Goal: Information Seeking & Learning: Learn about a topic

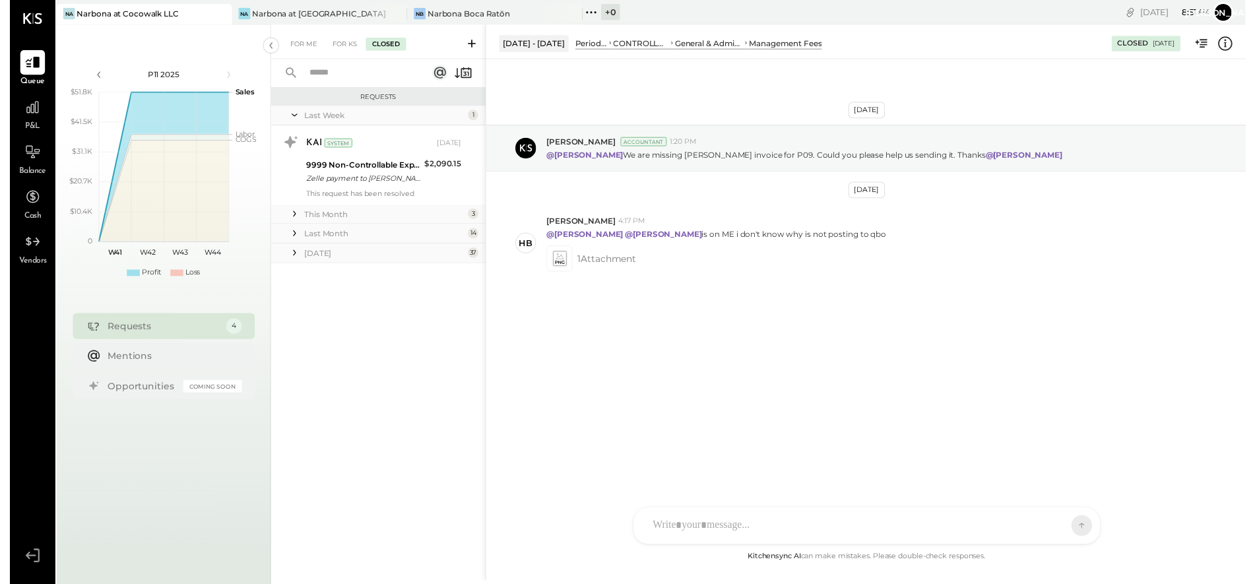
click at [120, 15] on div "Narbona at Cocowalk LLC" at bounding box center [120, 13] width 104 height 11
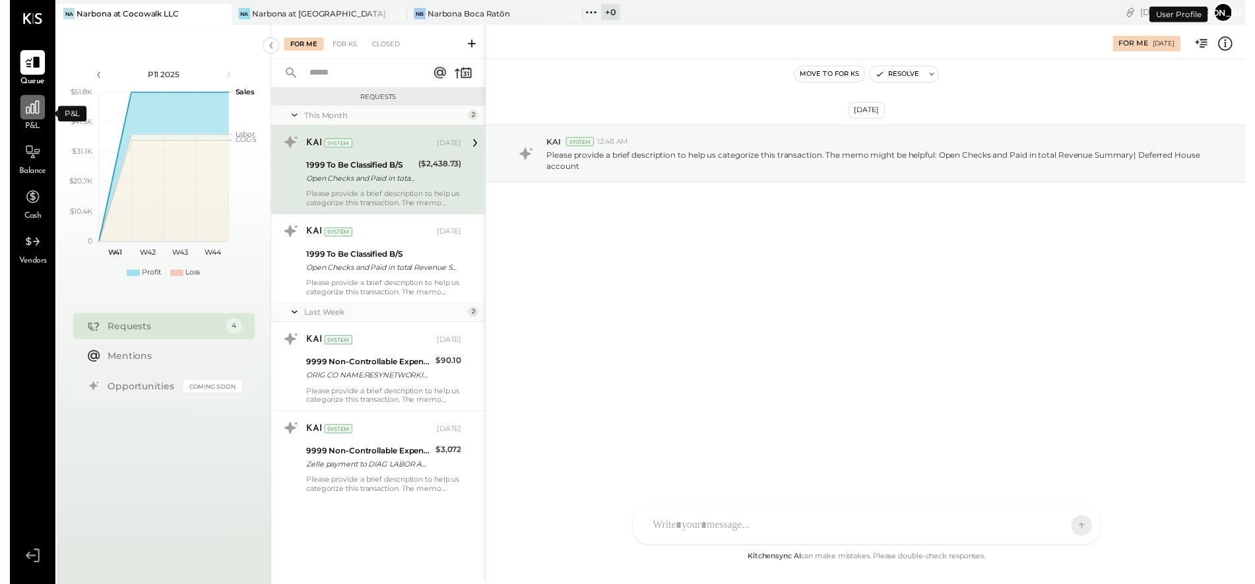
click at [15, 120] on div at bounding box center [23, 108] width 25 height 25
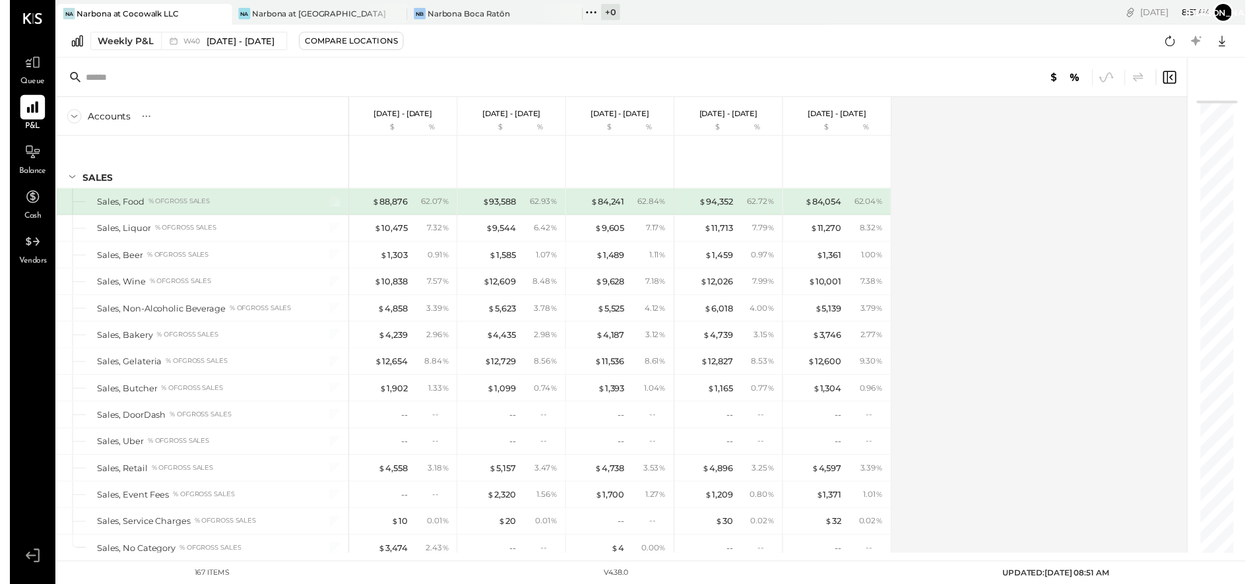
click at [115, 13] on div "Narbona at Cocowalk LLC" at bounding box center [120, 13] width 104 height 11
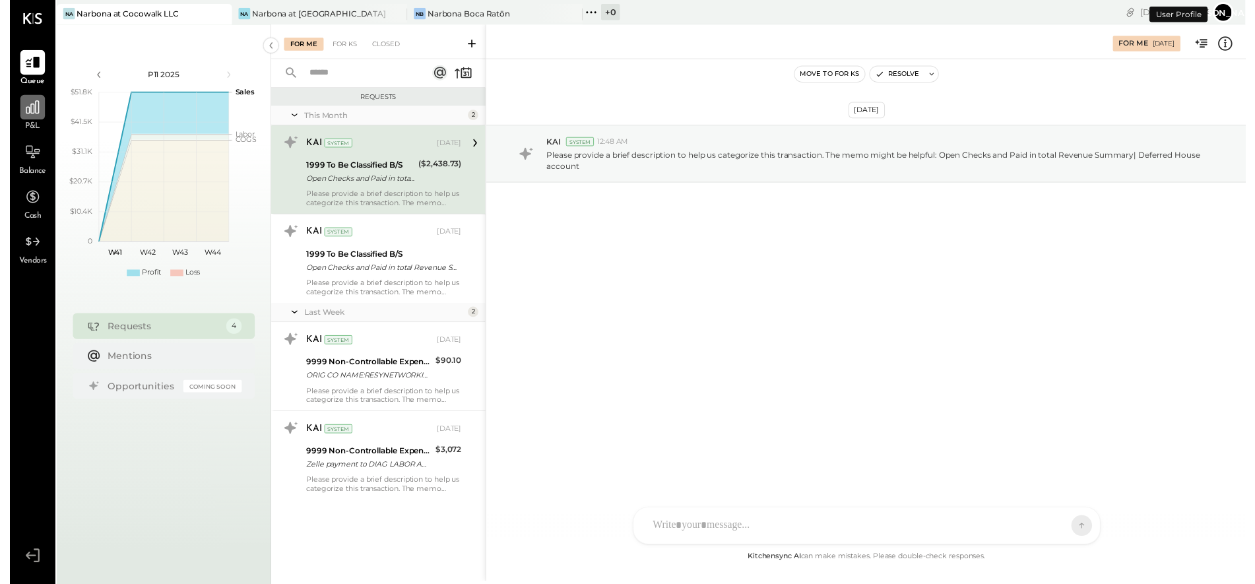
click at [18, 119] on div at bounding box center [23, 108] width 25 height 25
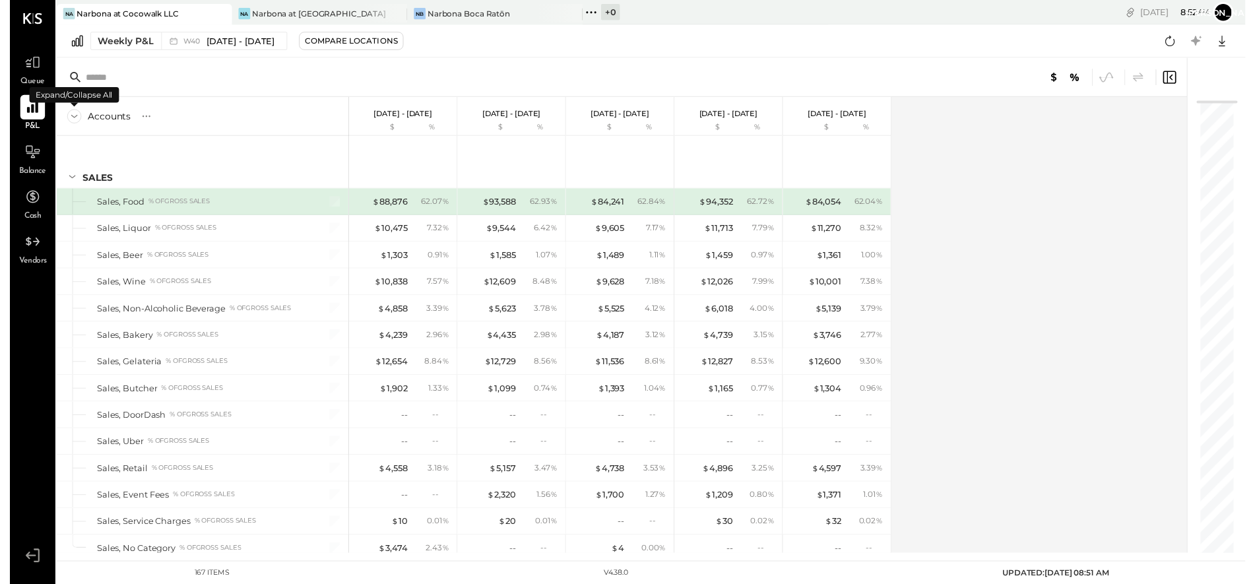
click at [65, 118] on icon at bounding box center [65, 118] width 15 height 15
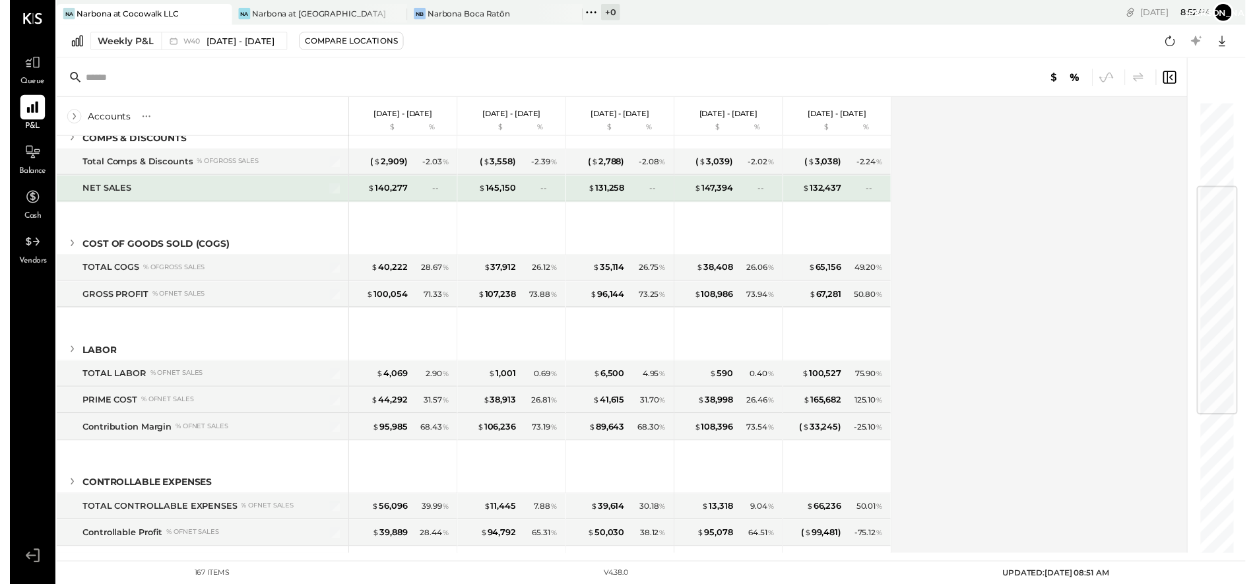
scroll to position [158, 0]
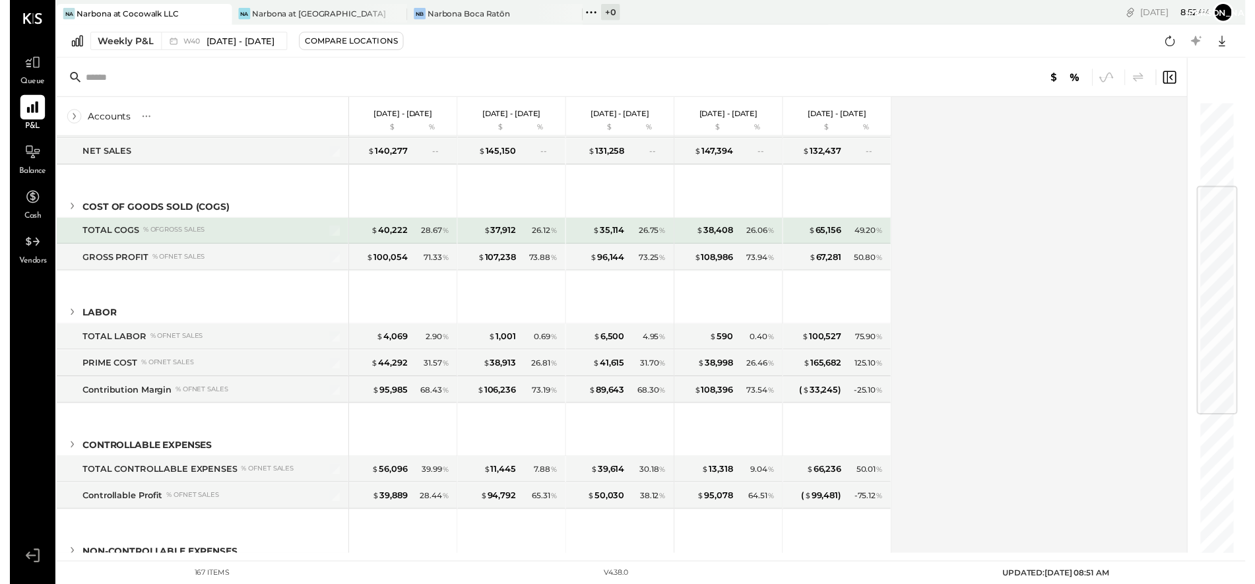
click at [158, 238] on div "% of GROSS SALES" at bounding box center [166, 233] width 63 height 9
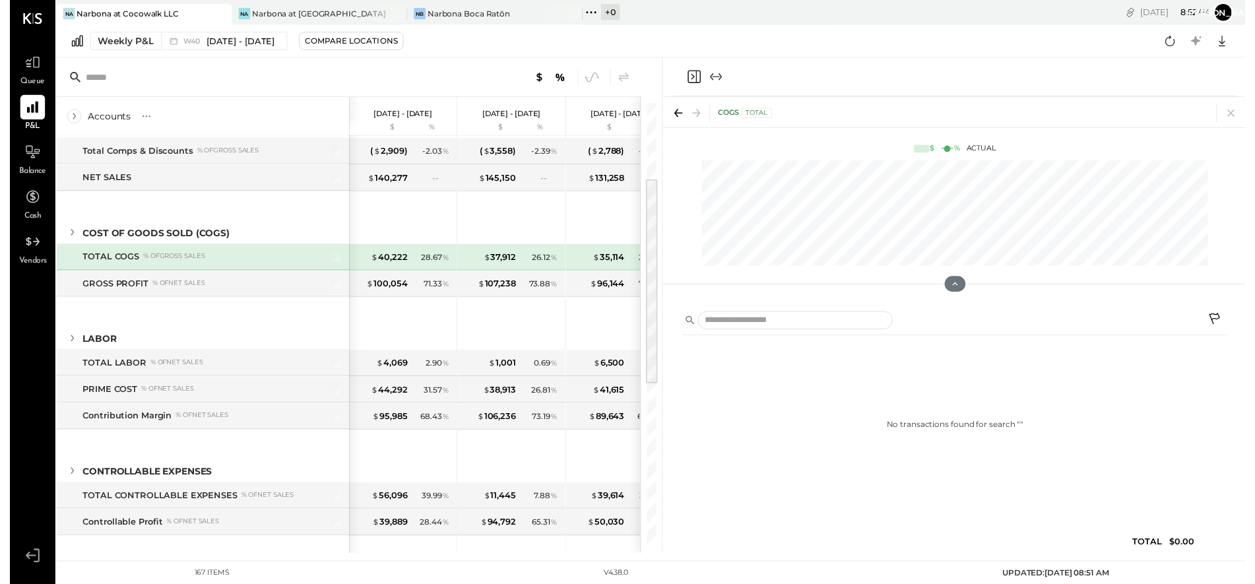
click at [695, 77] on icon "Close panel" at bounding box center [693, 78] width 3 height 6
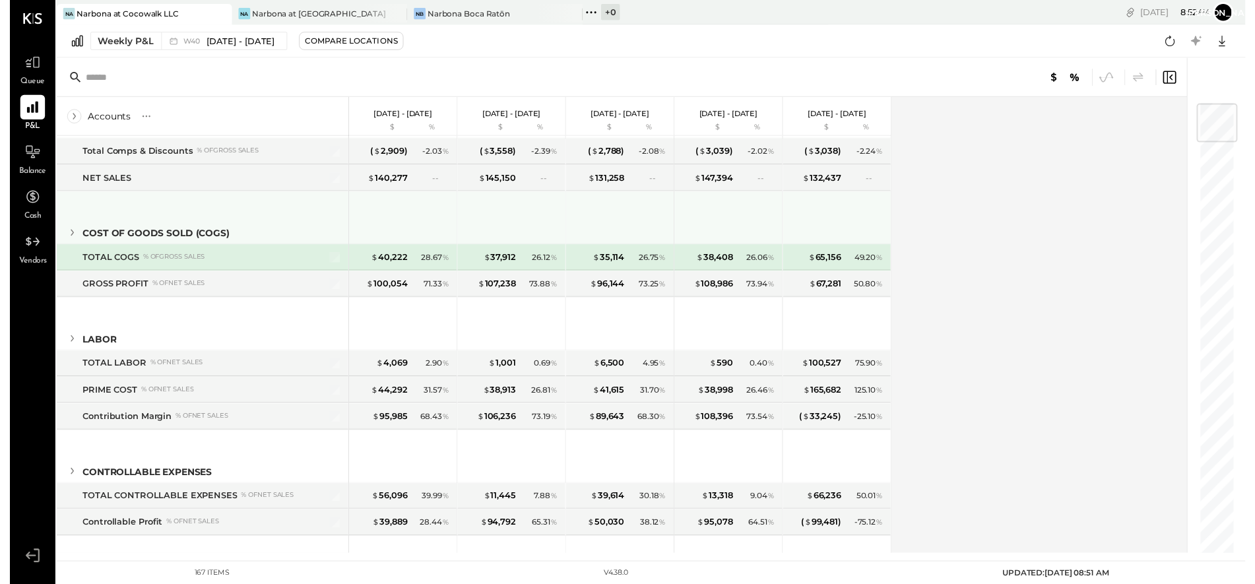
click at [65, 234] on icon at bounding box center [63, 236] width 15 height 15
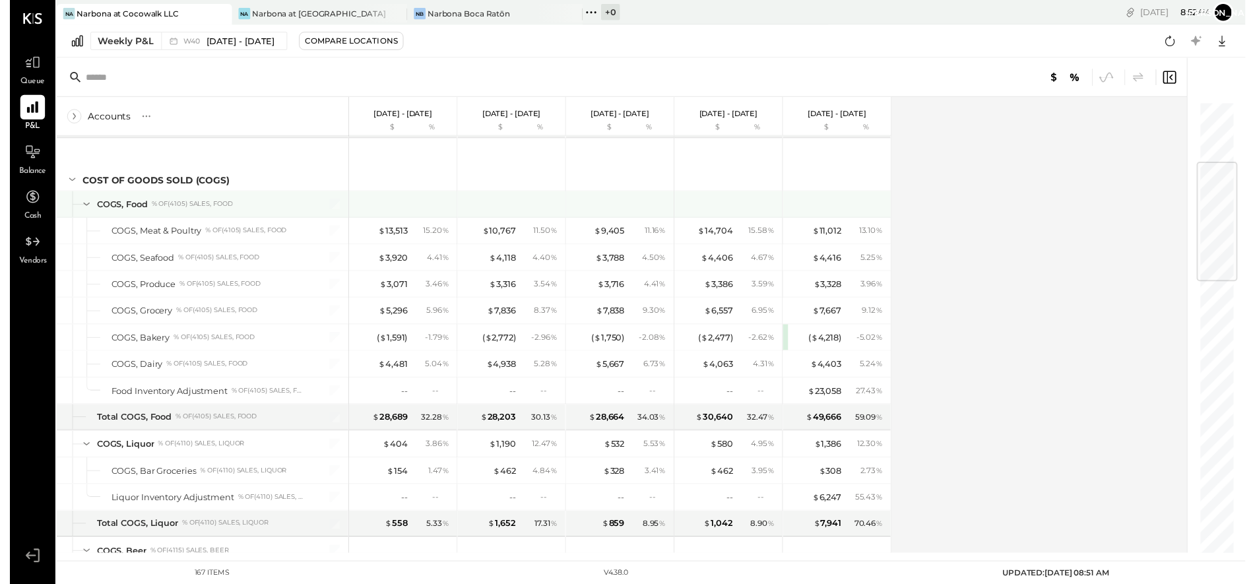
scroll to position [215, 0]
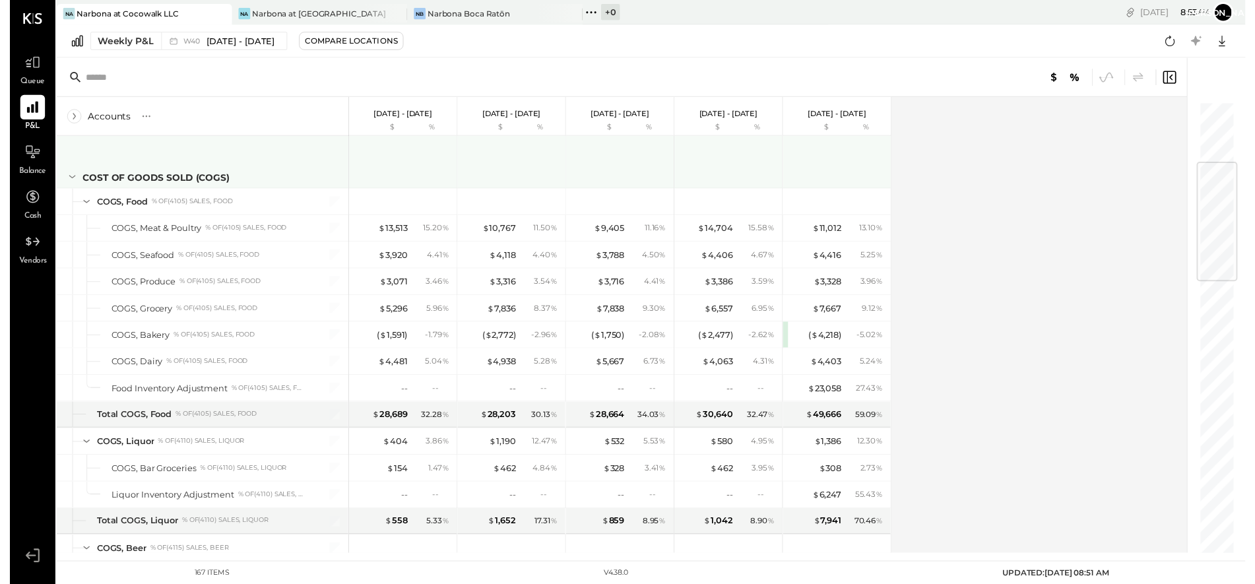
click at [63, 183] on icon at bounding box center [63, 179] width 15 height 15
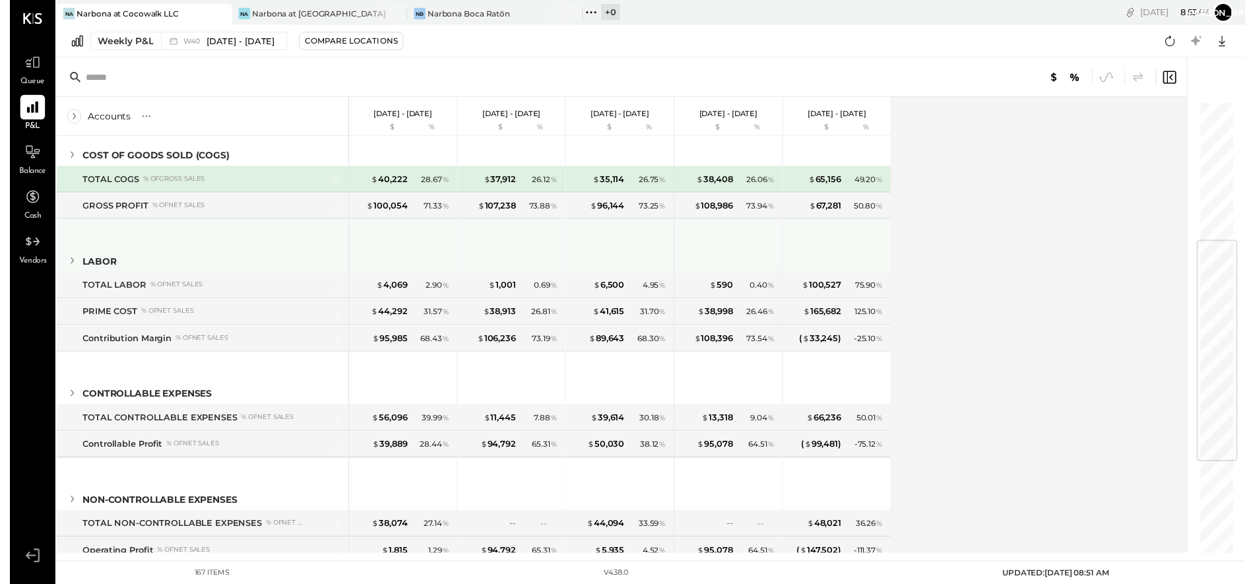
scroll to position [265, 0]
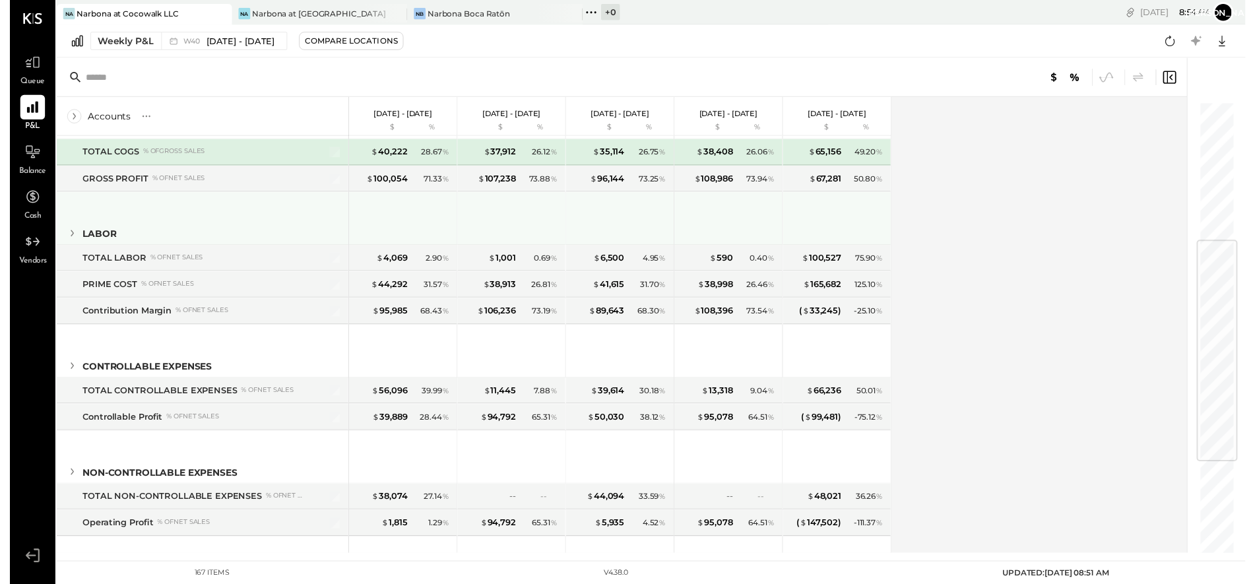
click at [64, 236] on icon at bounding box center [63, 237] width 3 height 7
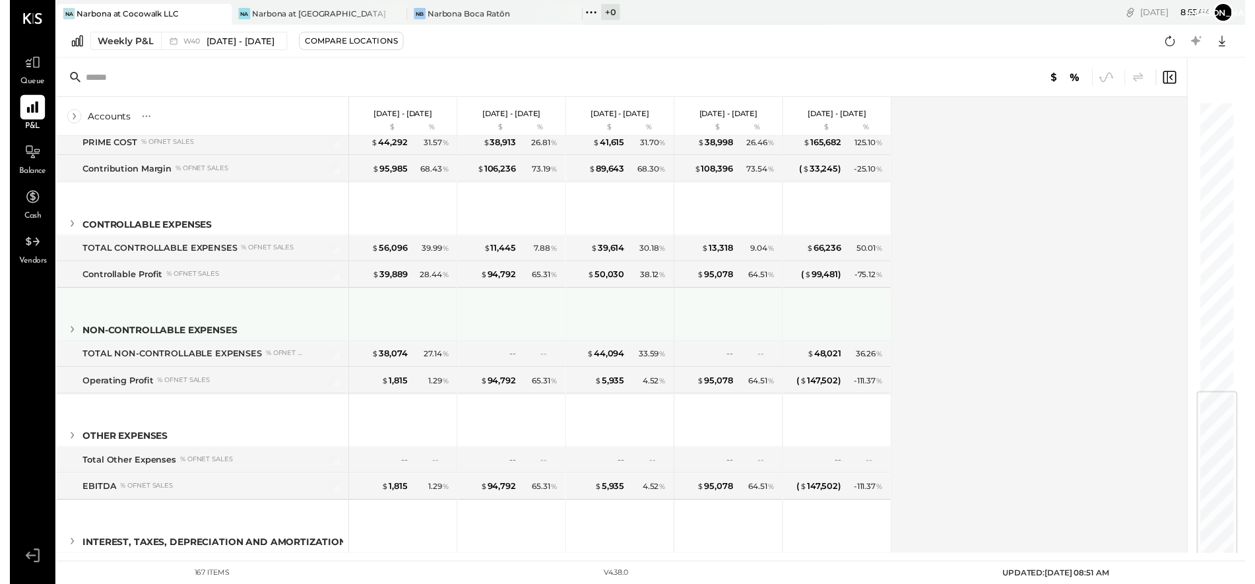
scroll to position [780, 0]
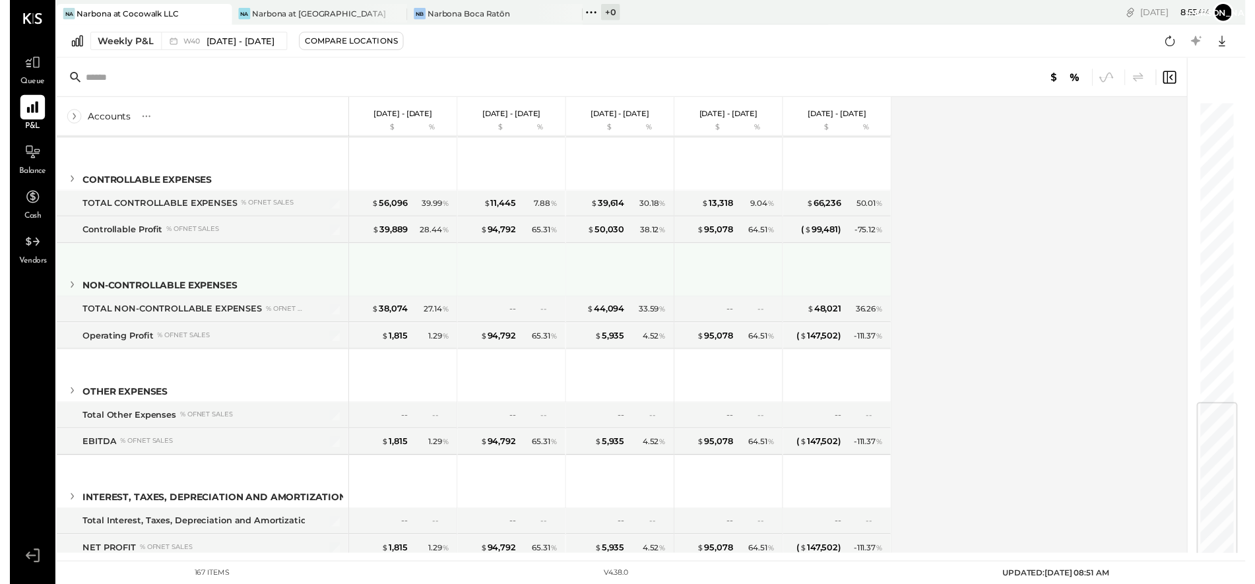
click at [65, 291] on icon at bounding box center [63, 289] width 15 height 15
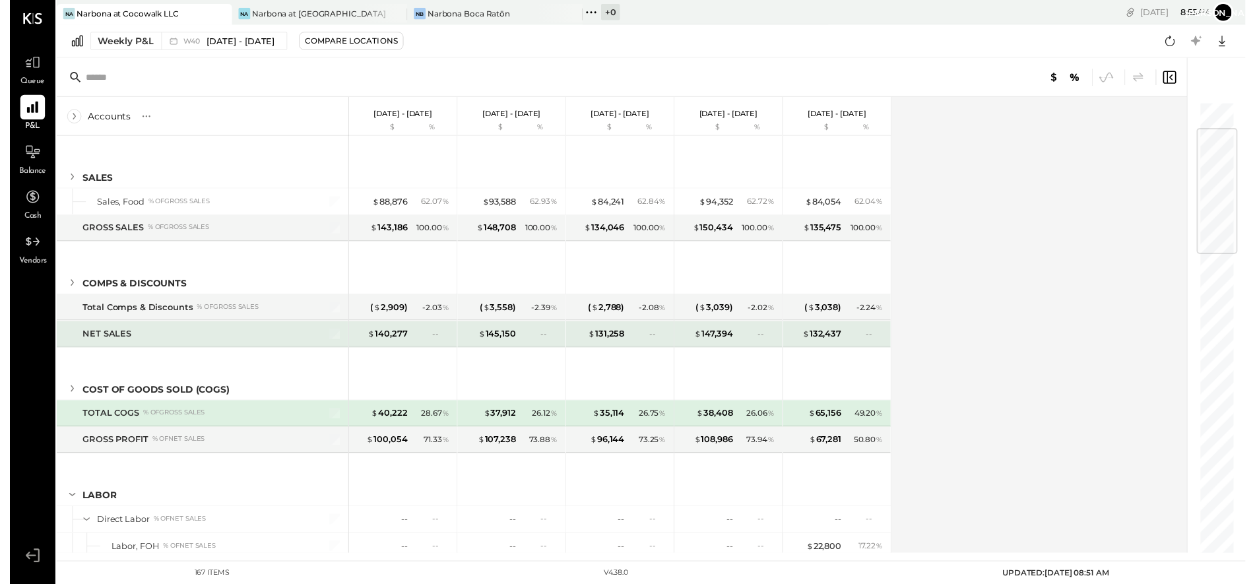
scroll to position [93, 0]
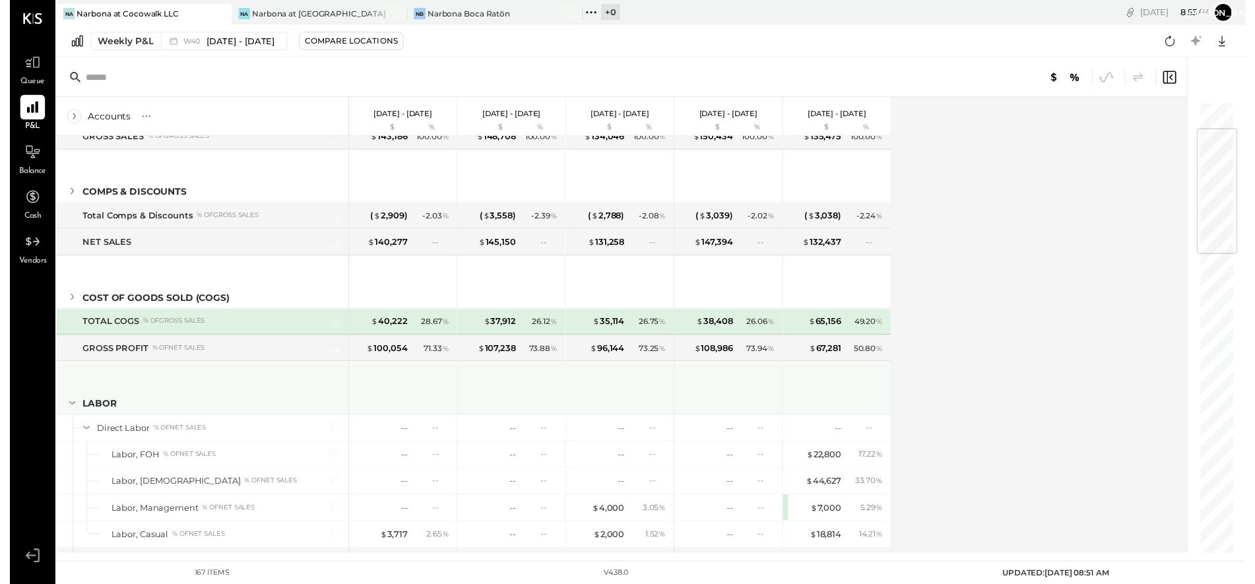
click at [63, 410] on icon at bounding box center [63, 409] width 7 height 3
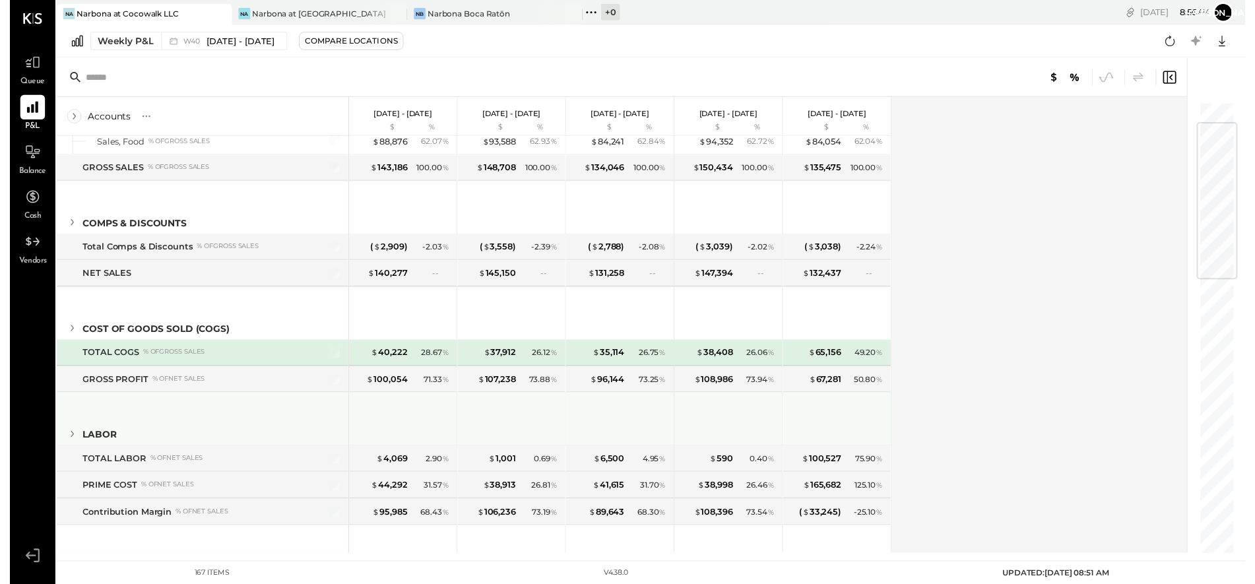
scroll to position [58, 0]
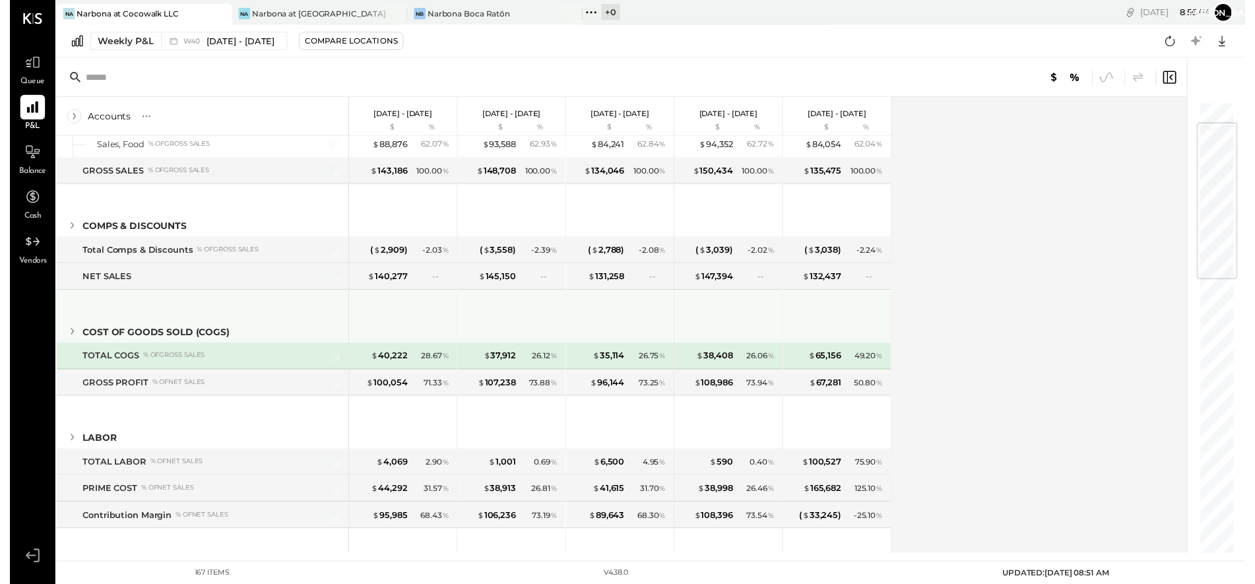
click at [61, 338] on icon at bounding box center [63, 336] width 15 height 15
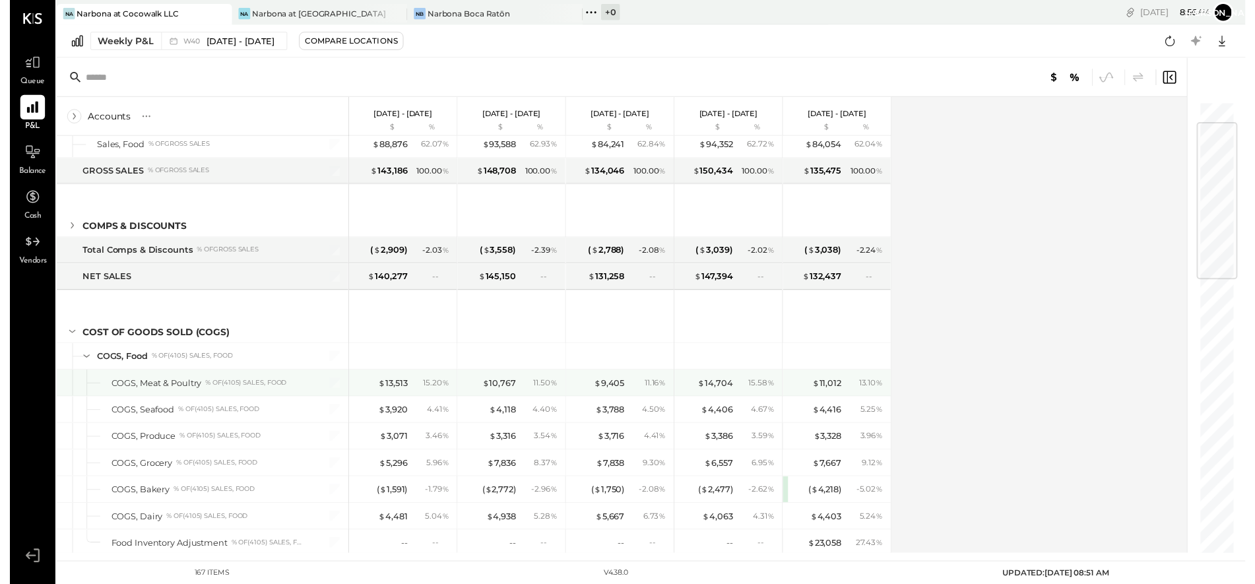
click at [166, 390] on div "COGS, Meat & Poultry" at bounding box center [149, 389] width 92 height 13
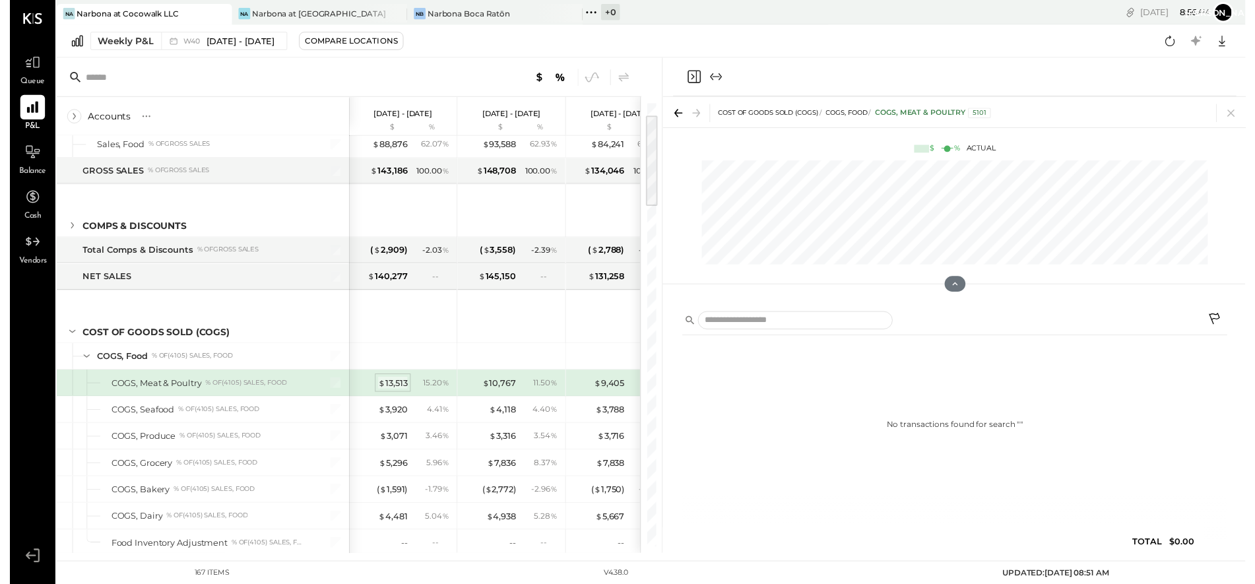
click at [385, 390] on div "$ 13,513" at bounding box center [389, 389] width 30 height 13
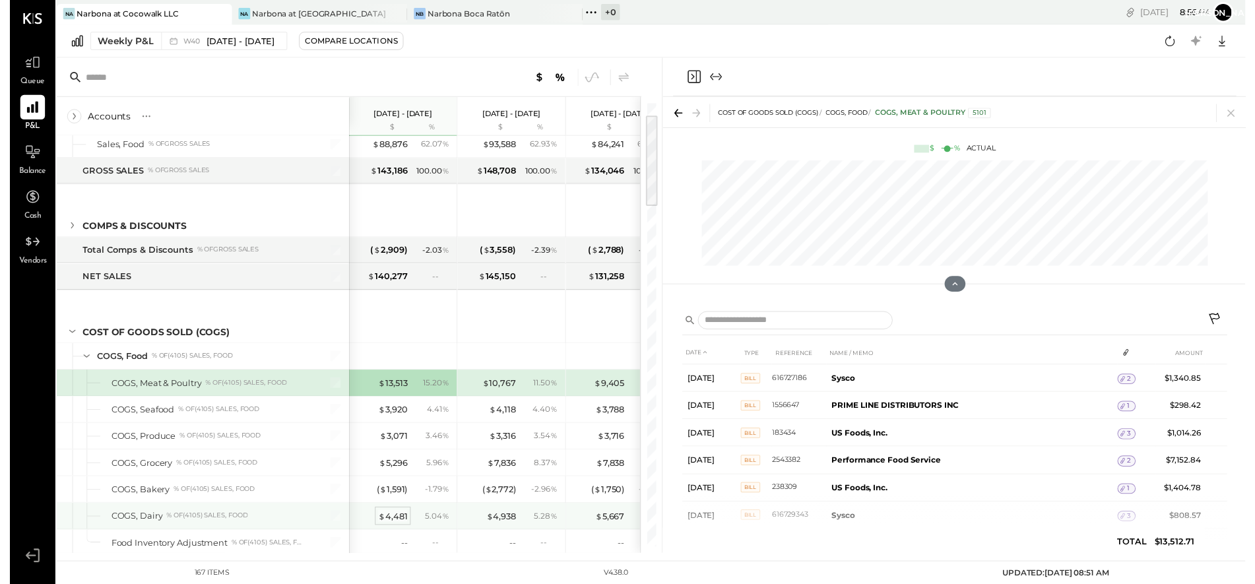
click at [389, 525] on div "$ 4,481" at bounding box center [389, 524] width 30 height 13
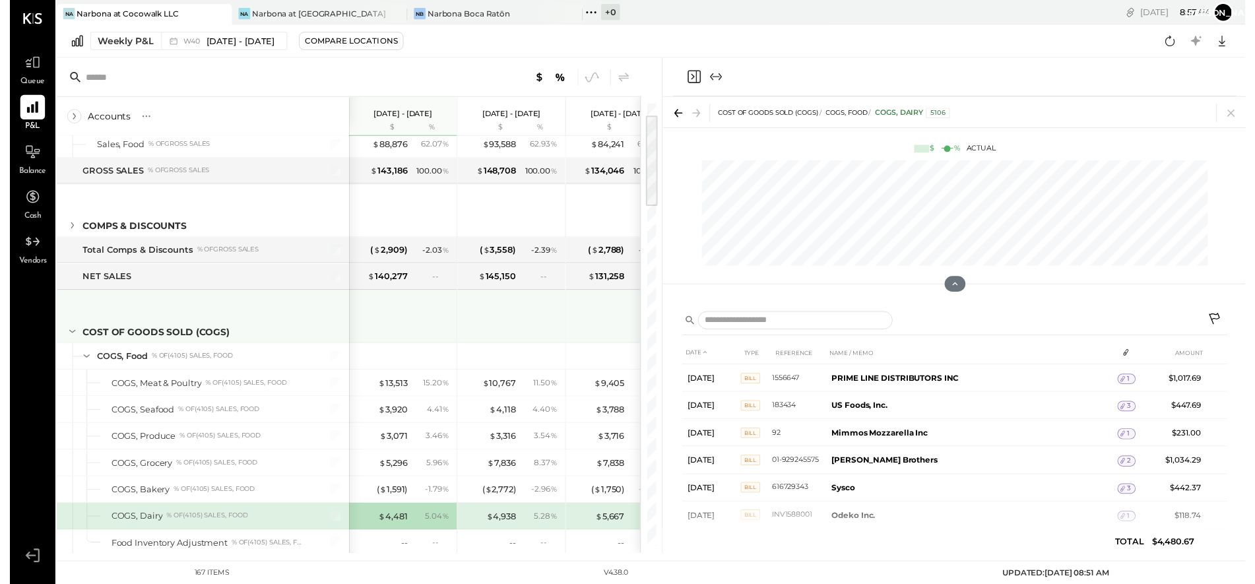
click at [65, 337] on icon at bounding box center [63, 336] width 7 height 3
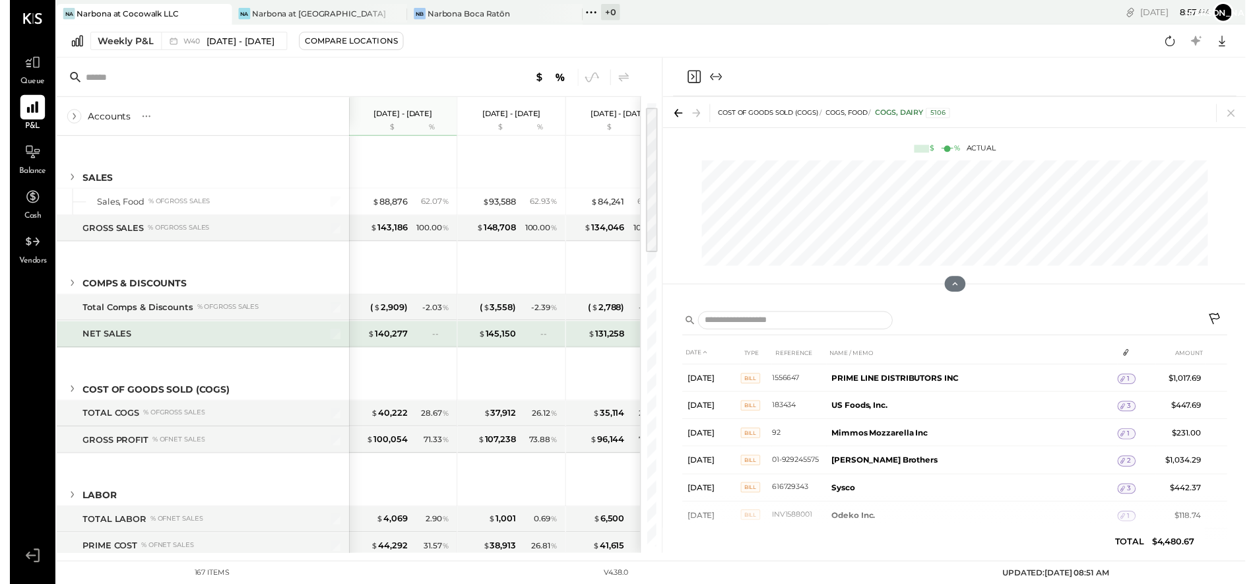
scroll to position [46, 0]
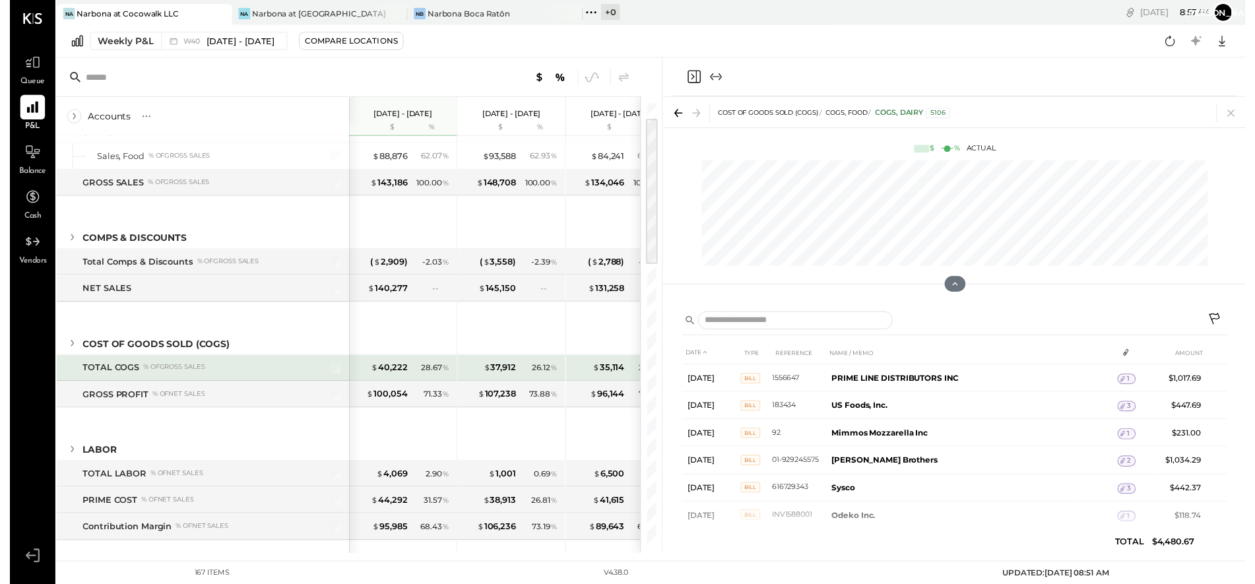
click at [86, 376] on div "TOTAL COGS" at bounding box center [102, 373] width 57 height 13
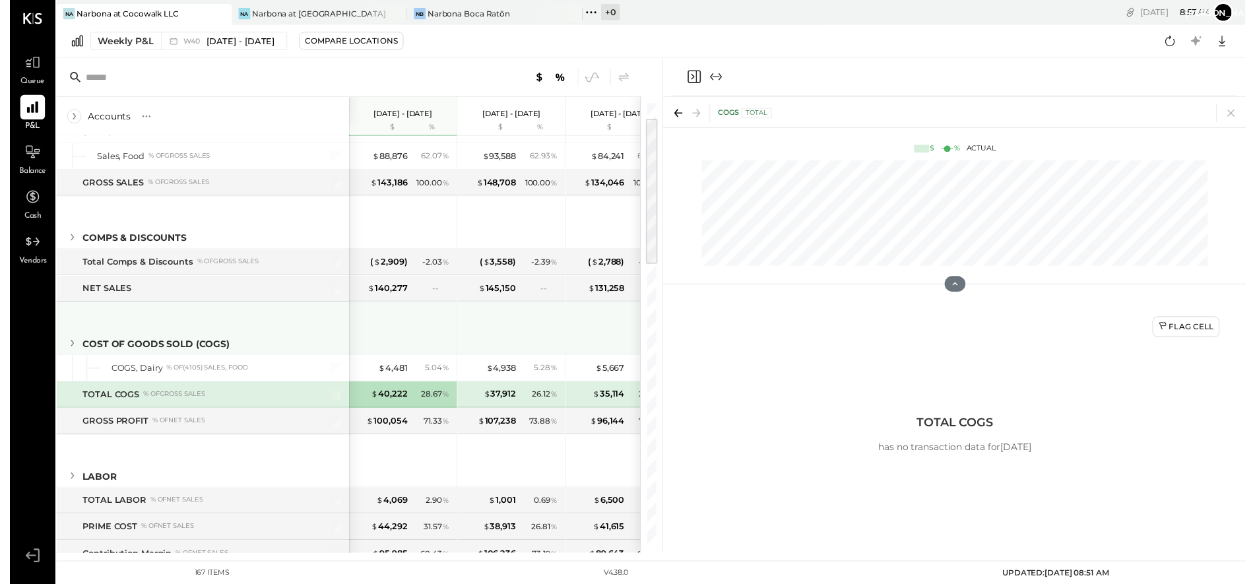
click at [63, 350] on icon at bounding box center [63, 348] width 3 height 7
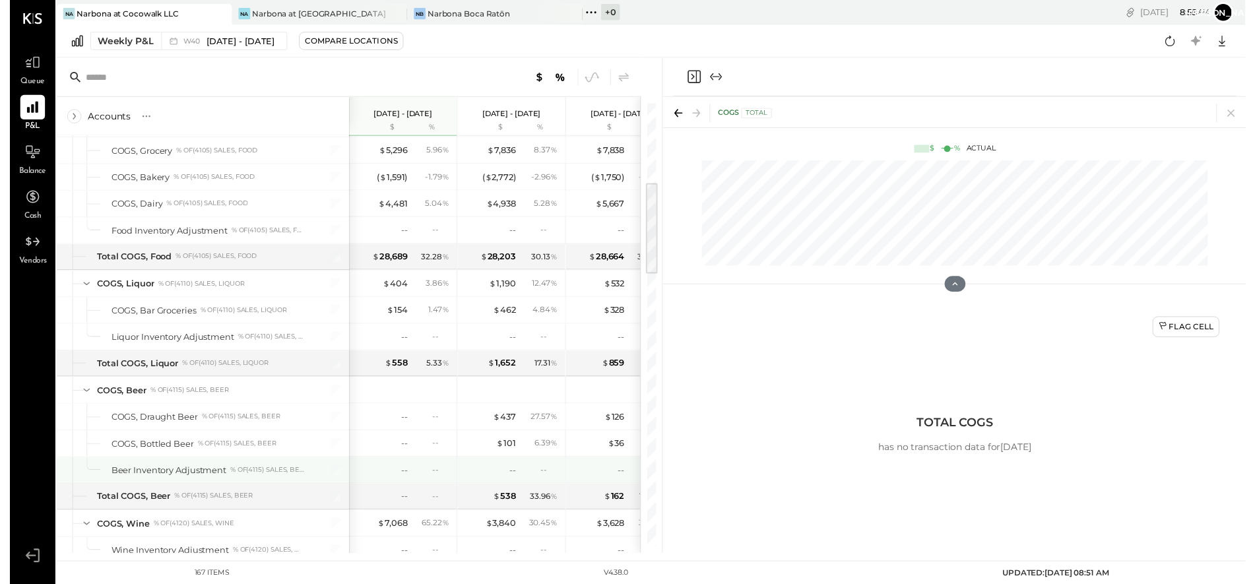
scroll to position [519, 0]
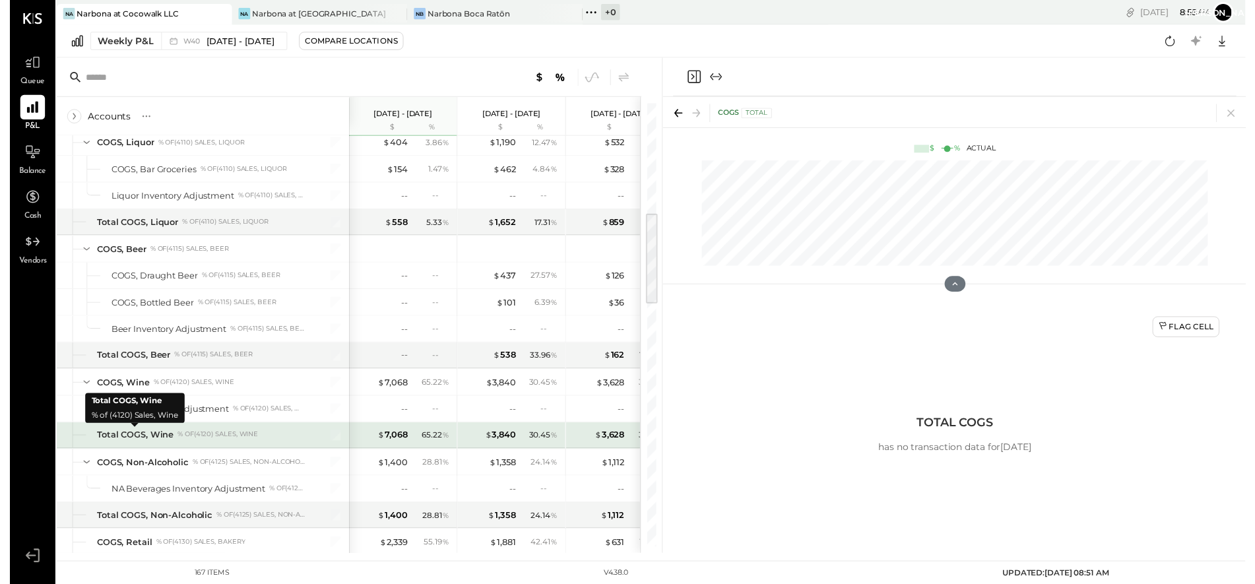
click at [132, 442] on div "Total COGS, Wine" at bounding box center [127, 442] width 78 height 13
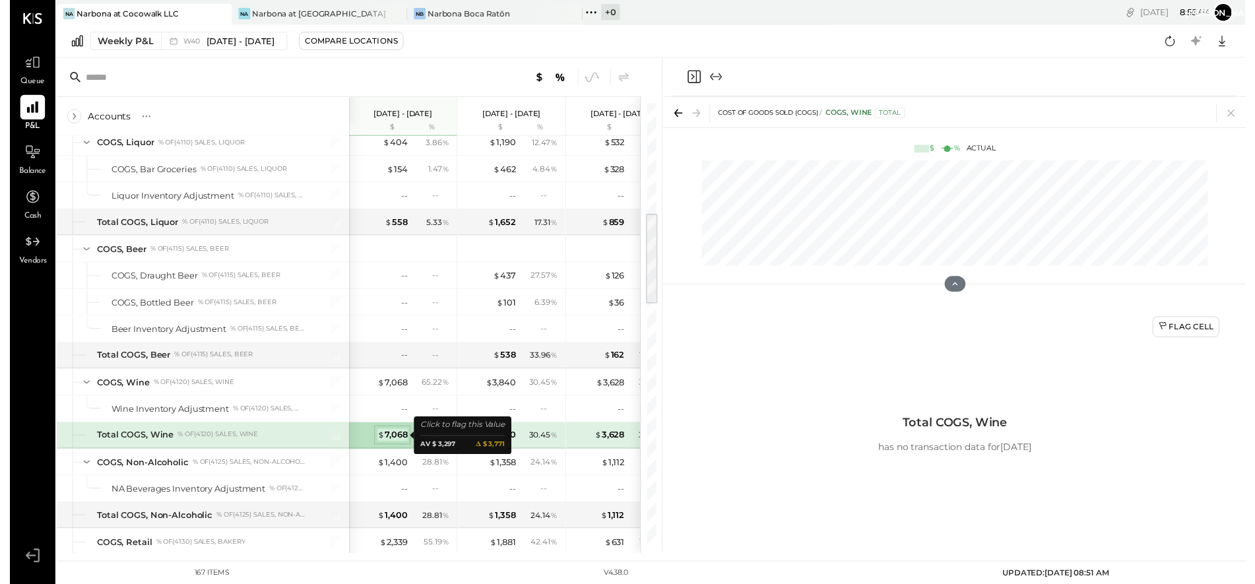
click at [399, 445] on div "$ 7,068" at bounding box center [388, 442] width 30 height 13
click at [417, 442] on div "65.22 %" at bounding box center [428, 442] width 43 height 12
click at [389, 441] on div "$ 7,068" at bounding box center [388, 442] width 30 height 13
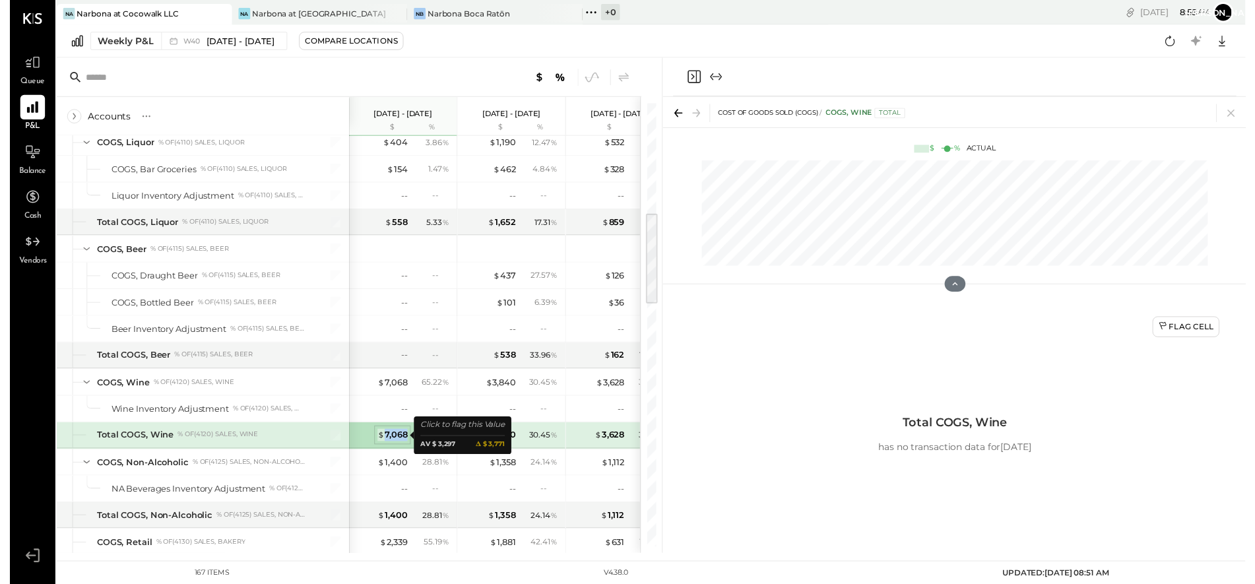
click at [389, 441] on div "$ 7,068" at bounding box center [388, 442] width 30 height 13
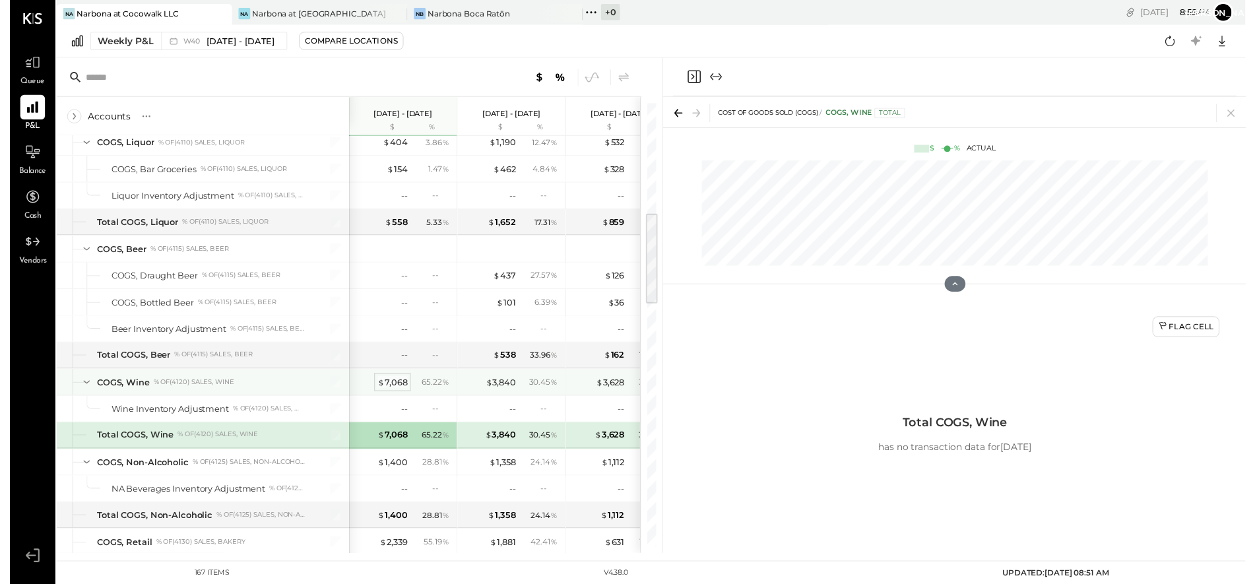
click at [381, 391] on div "$ 7,068" at bounding box center [388, 388] width 30 height 13
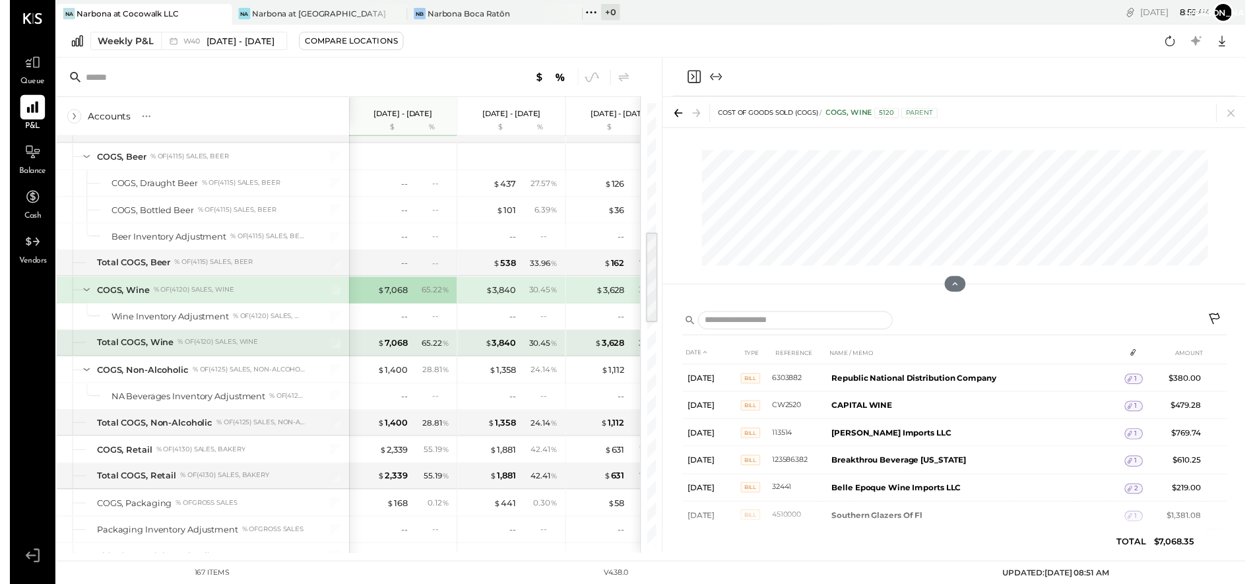
scroll to position [626, 0]
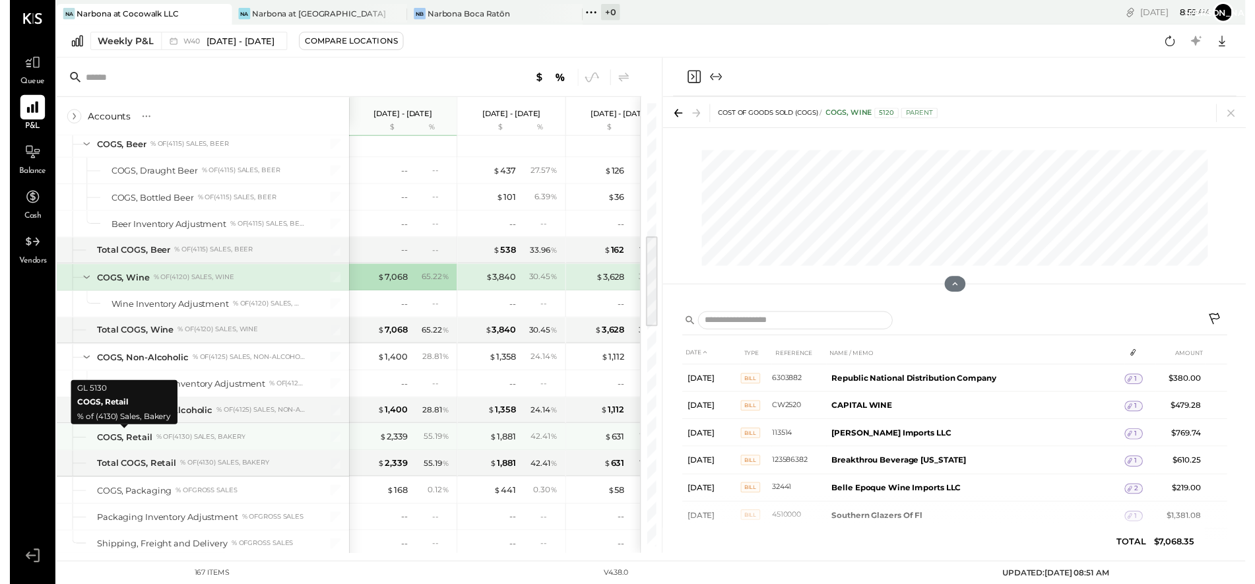
click at [135, 443] on div "COGS, Retail" at bounding box center [116, 444] width 56 height 13
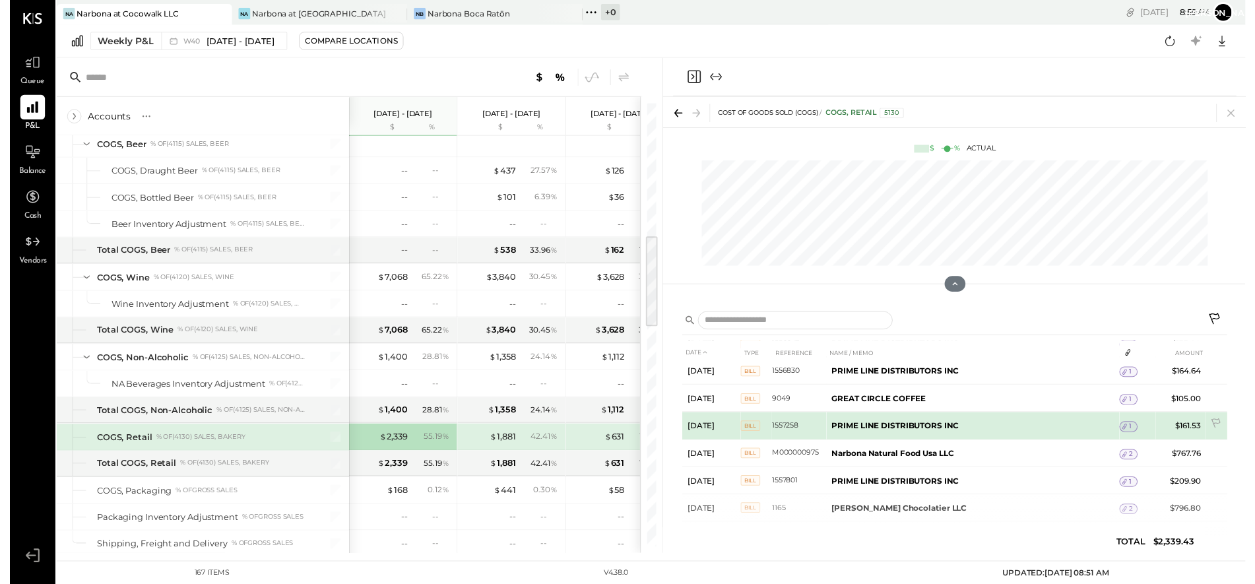
scroll to position [5, 0]
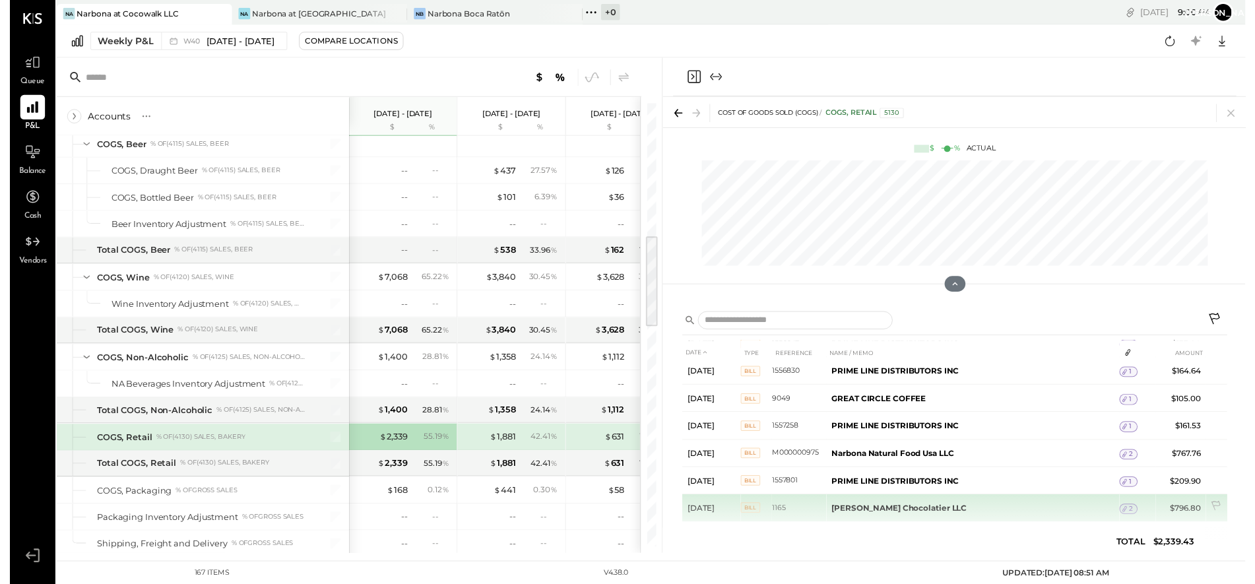
click at [1095, 512] on icon at bounding box center [1132, 516] width 9 height 9
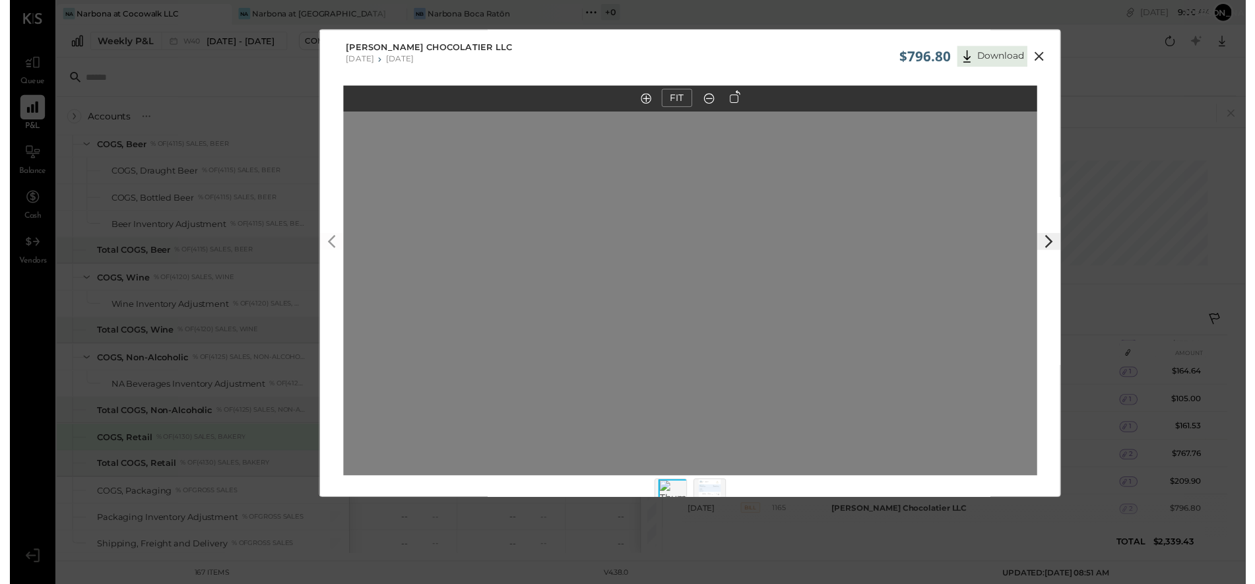
click at [1054, 244] on polygon at bounding box center [1056, 245] width 8 height 13
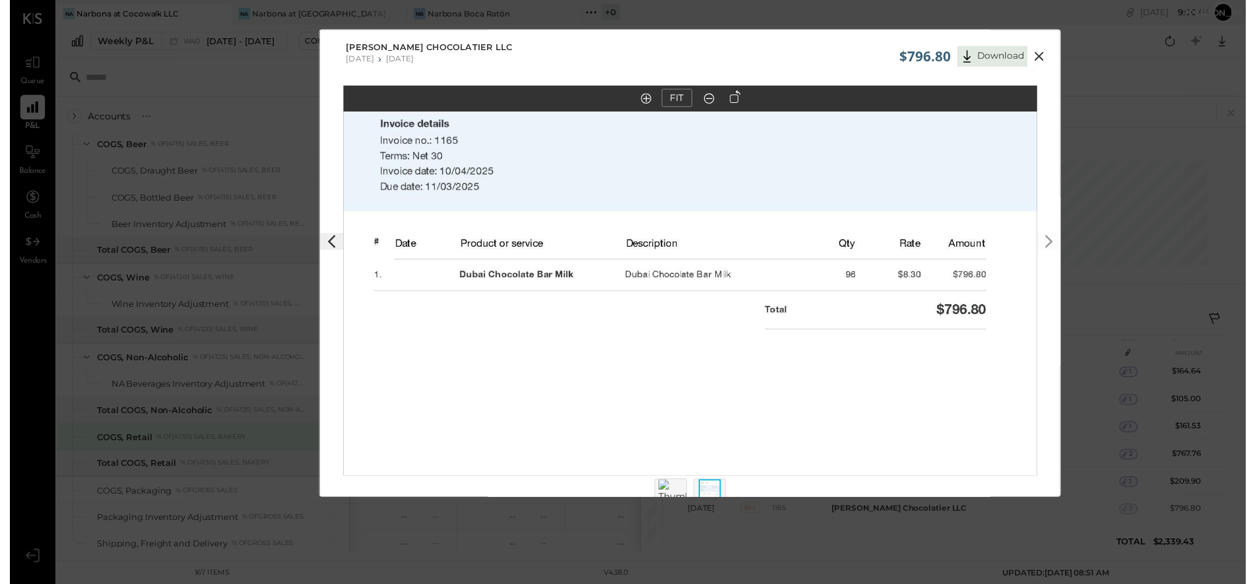
click at [1045, 53] on icon at bounding box center [1045, 57] width 16 height 16
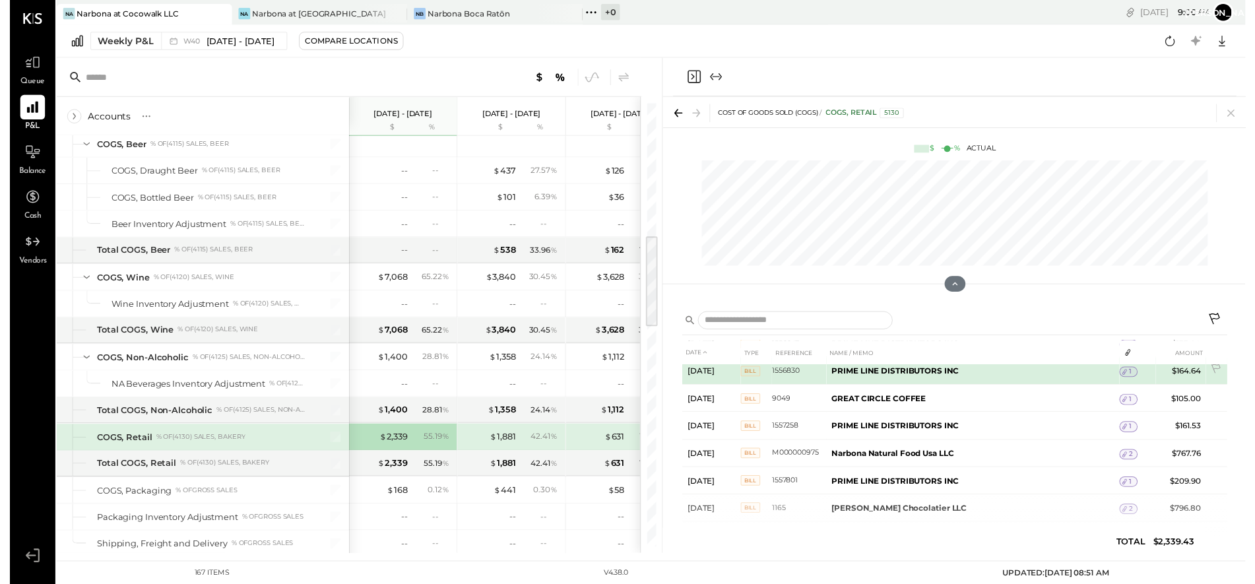
click at [1095, 373] on icon at bounding box center [1132, 377] width 9 height 9
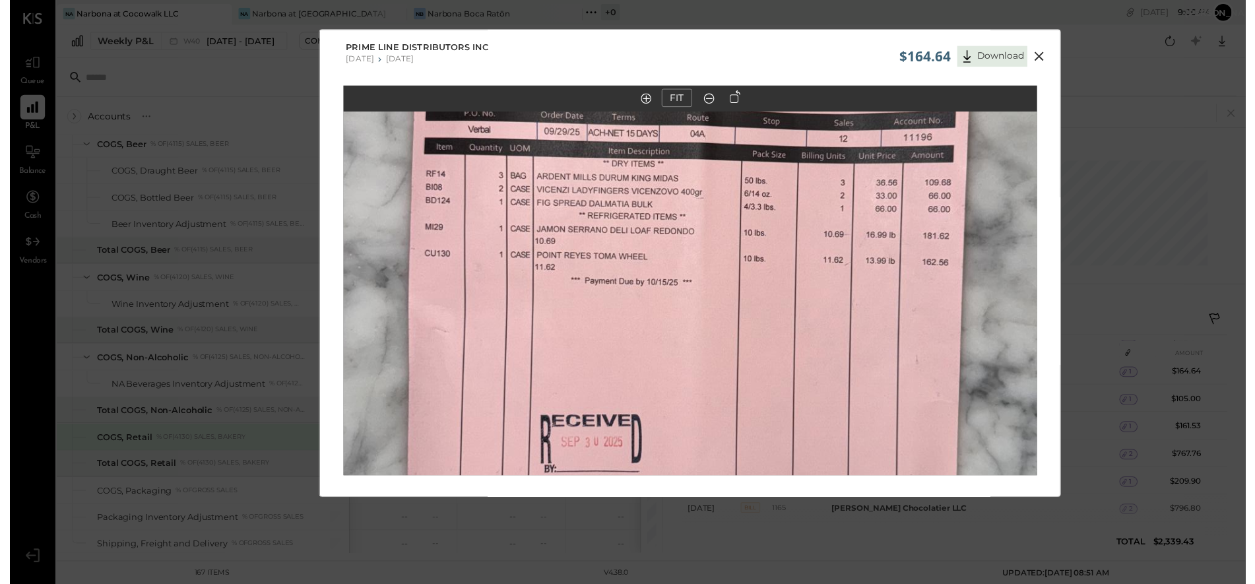
click at [1041, 57] on icon at bounding box center [1045, 57] width 16 height 16
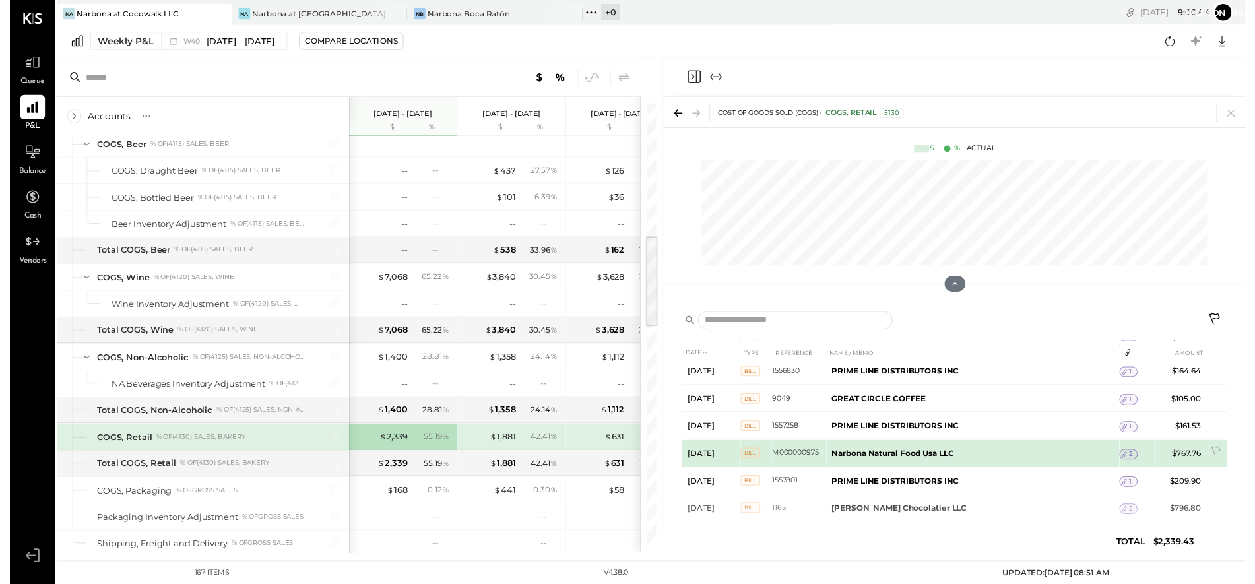
click at [1095, 457] on icon at bounding box center [1132, 461] width 9 height 9
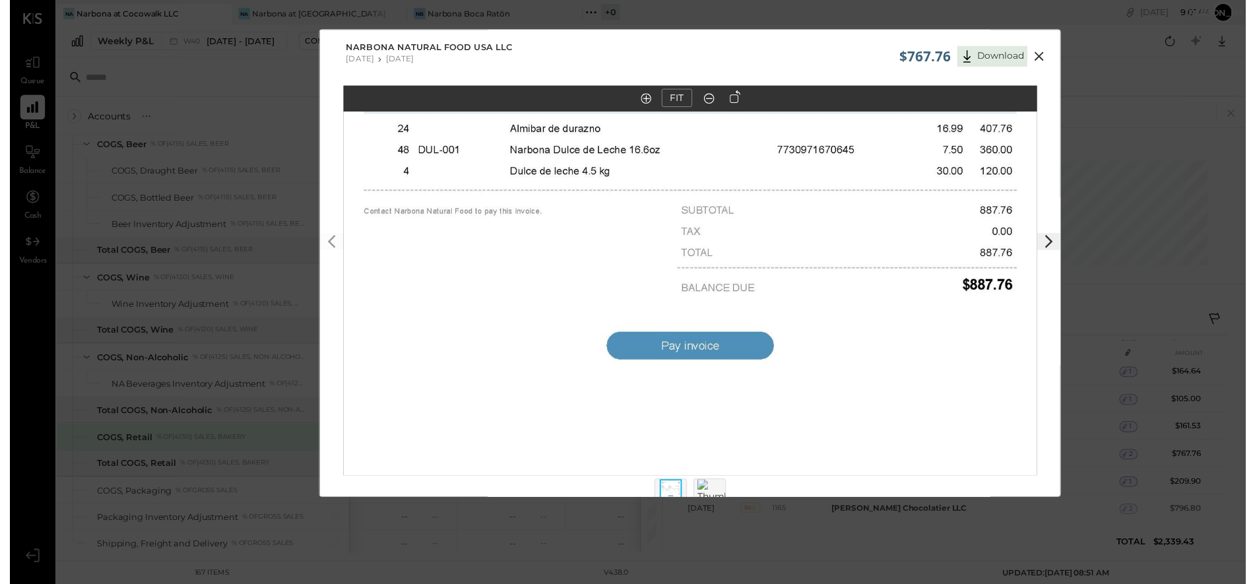
click at [1047, 57] on icon at bounding box center [1045, 57] width 16 height 16
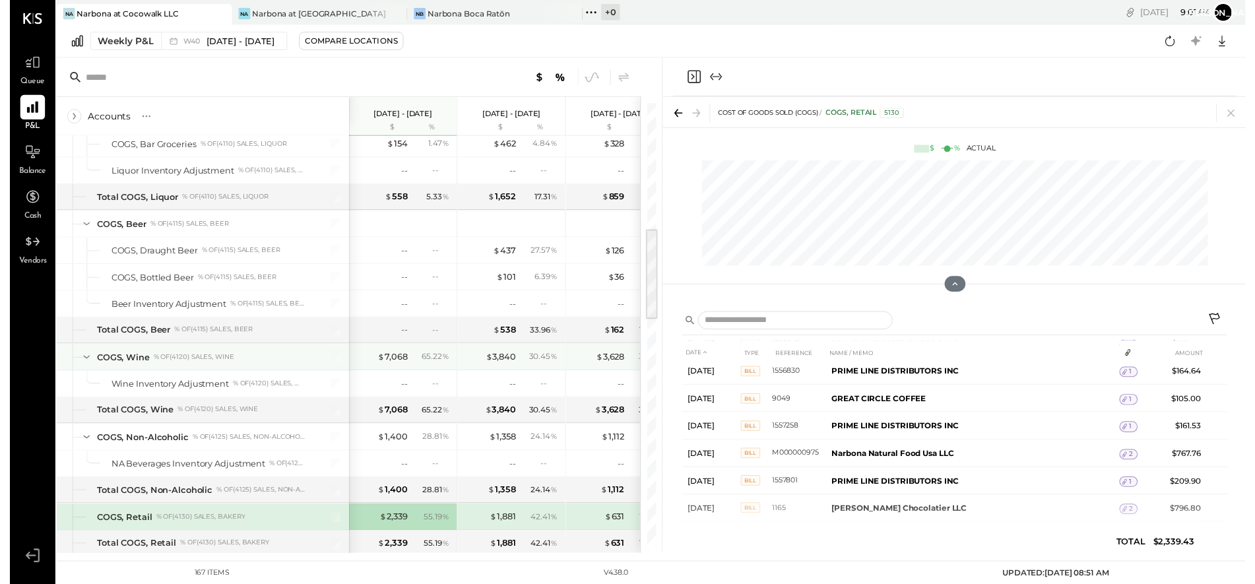
scroll to position [626, 0]
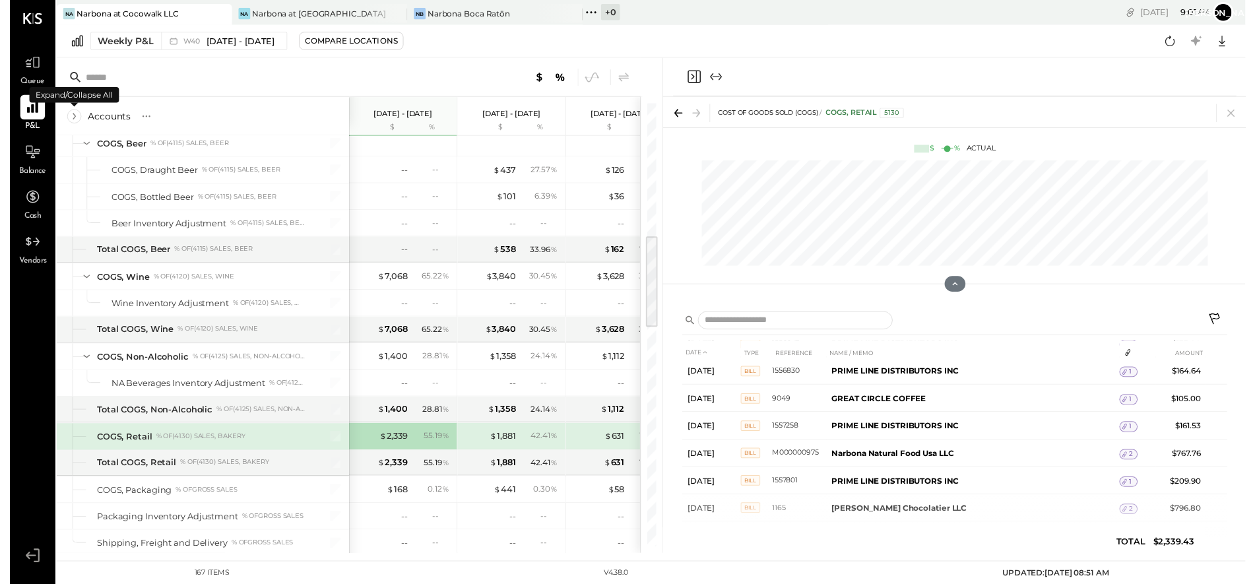
click at [66, 115] on icon at bounding box center [65, 118] width 3 height 7
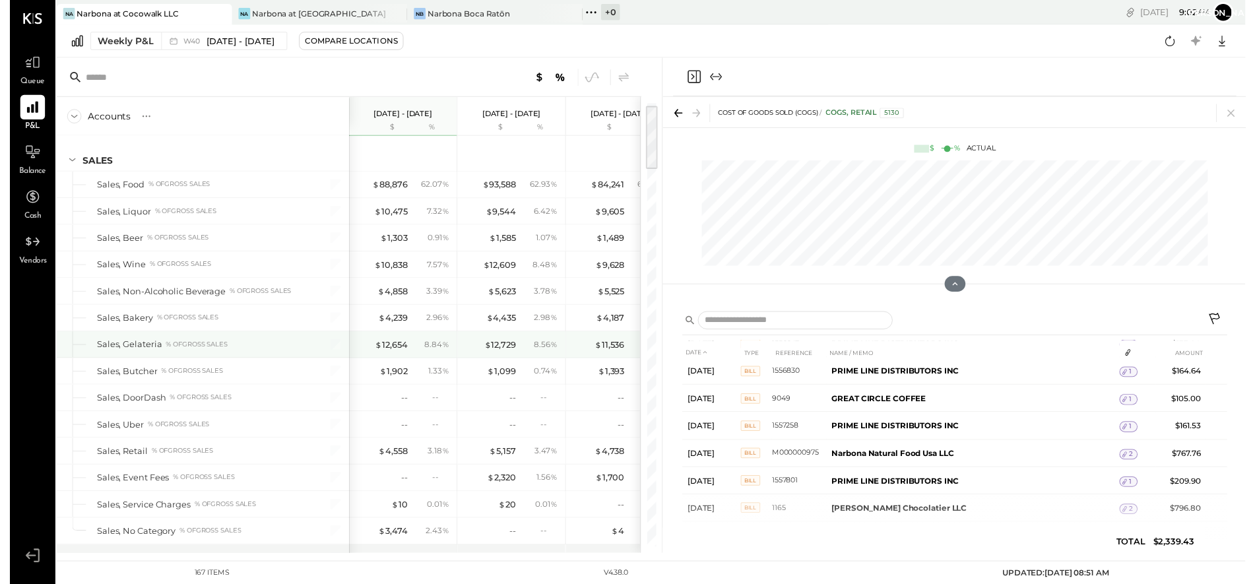
scroll to position [30, 0]
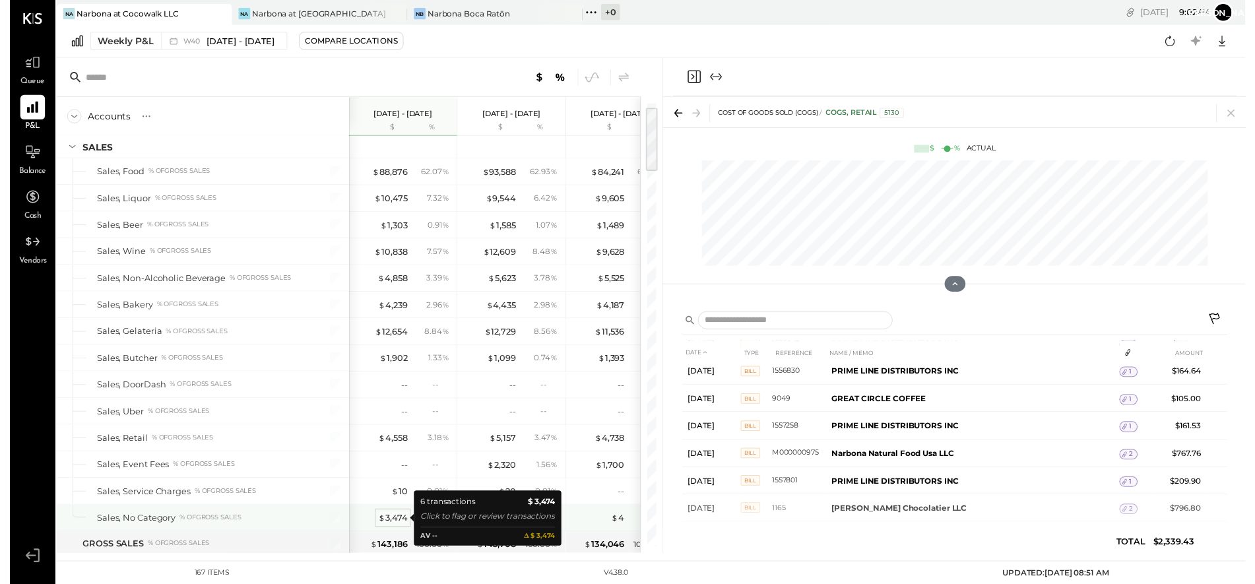
click at [391, 520] on div "$ 3,474" at bounding box center [389, 526] width 30 height 13
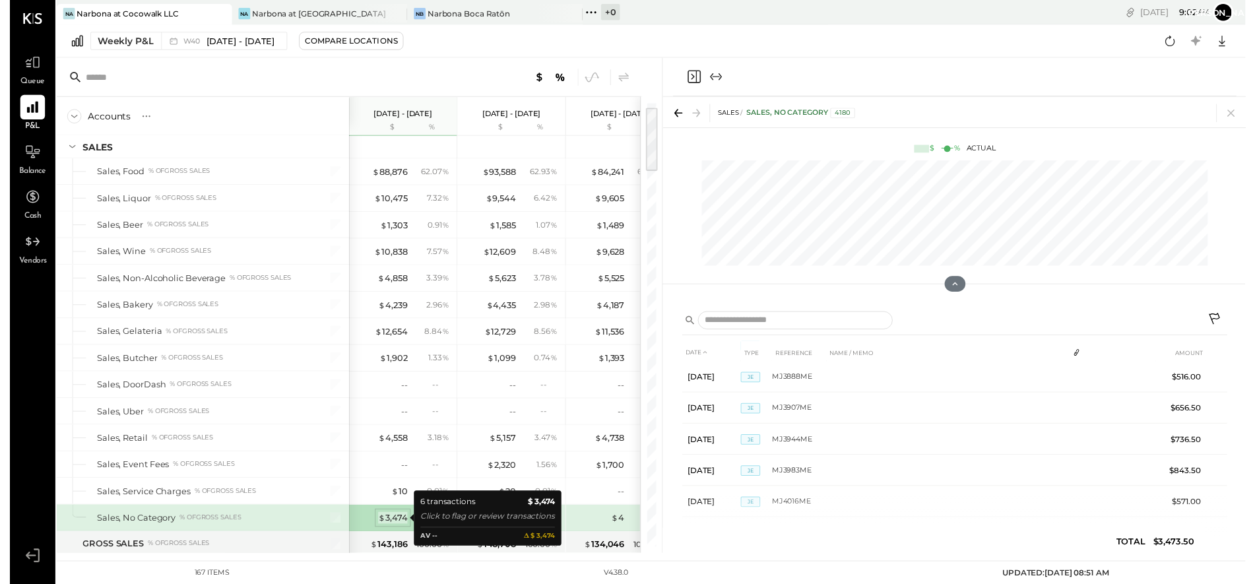
scroll to position [9, 0]
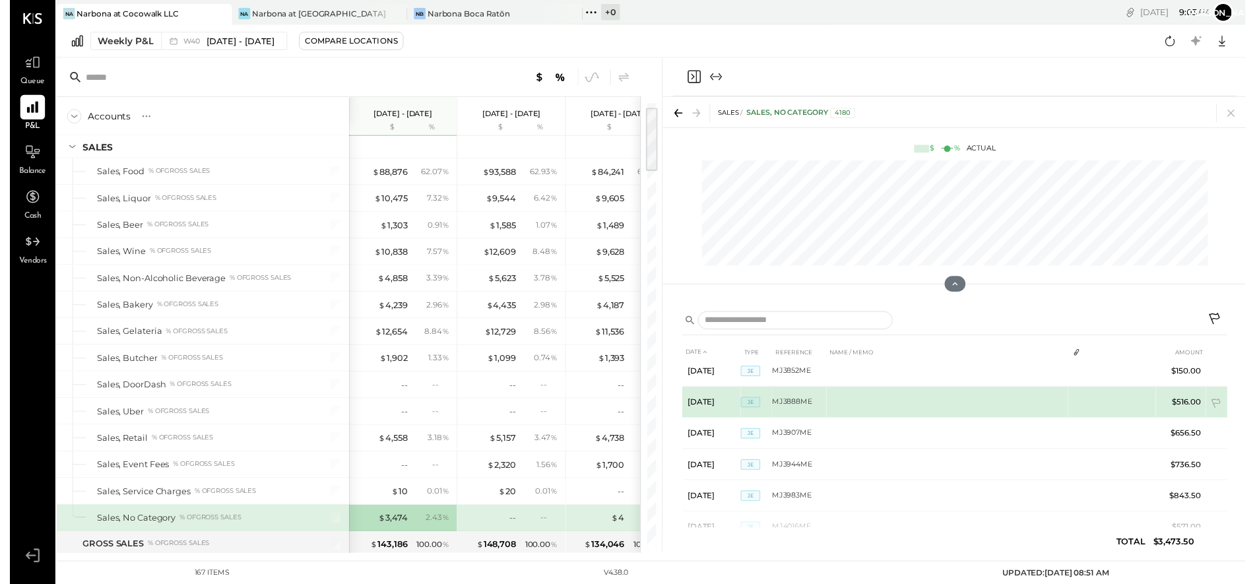
click at [1095, 397] on td "$516.00" at bounding box center [1189, 409] width 51 height 32
click at [1095, 394] on td "$516.00" at bounding box center [1189, 409] width 51 height 32
click at [1095, 395] on tr "[DATE] JE MJ3888ME $516.00" at bounding box center [960, 409] width 554 height 32
click at [789, 393] on td "MJ3888ME" at bounding box center [801, 409] width 55 height 32
click at [701, 393] on td "[DATE]" at bounding box center [712, 409] width 59 height 32
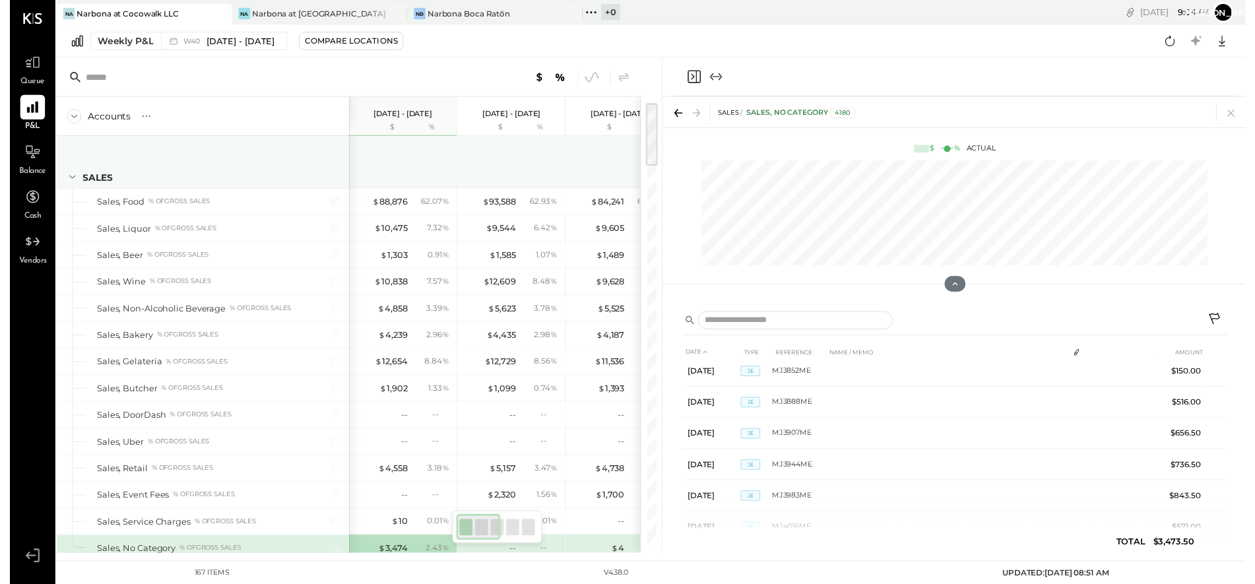
click at [63, 174] on icon at bounding box center [63, 179] width 15 height 15
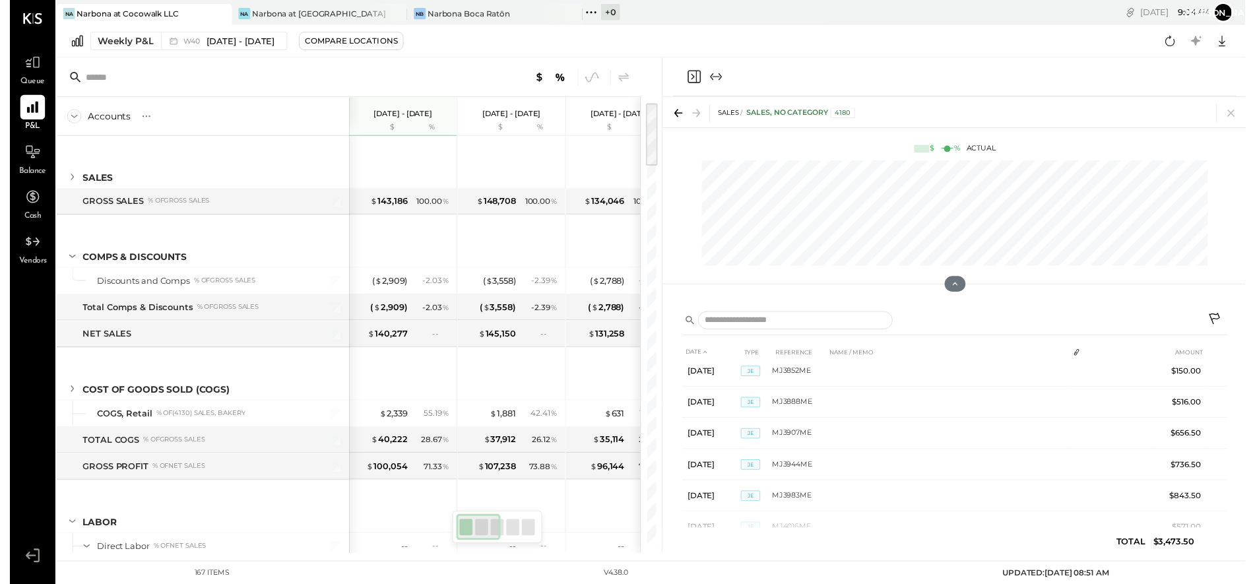
click at [693, 73] on icon "Close panel" at bounding box center [695, 78] width 16 height 16
